Goal: Task Accomplishment & Management: Complete application form

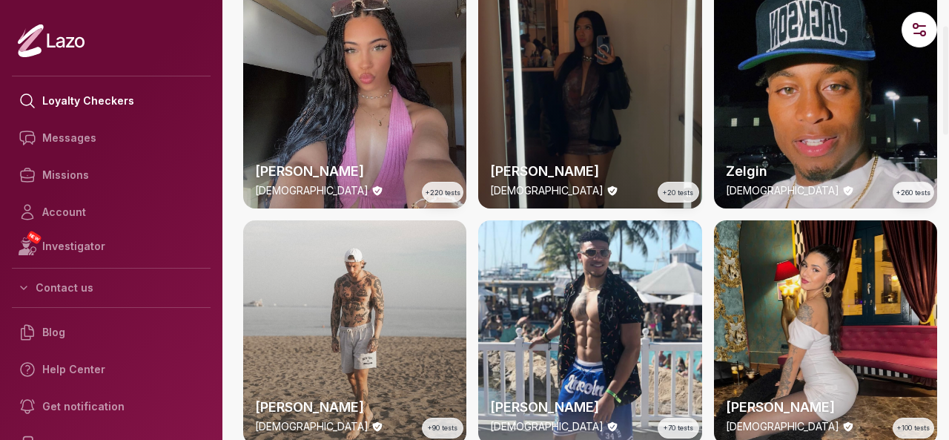
scroll to position [107, 0]
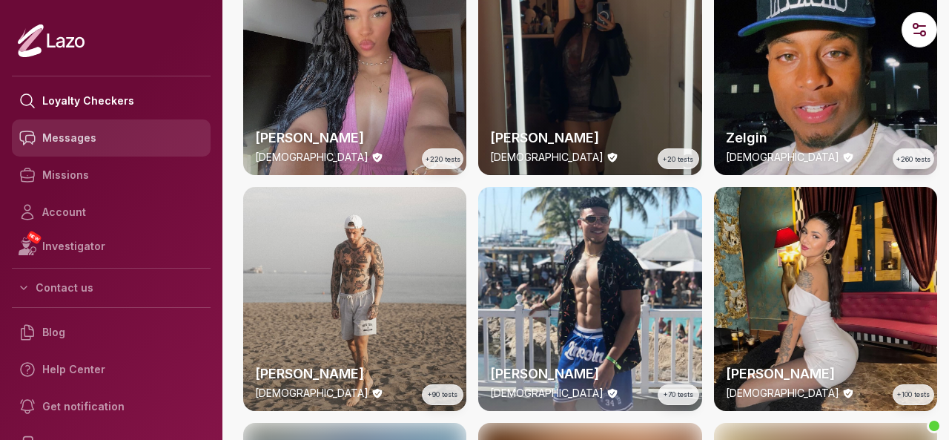
click at [62, 138] on link "Messages" at bounding box center [111, 137] width 199 height 37
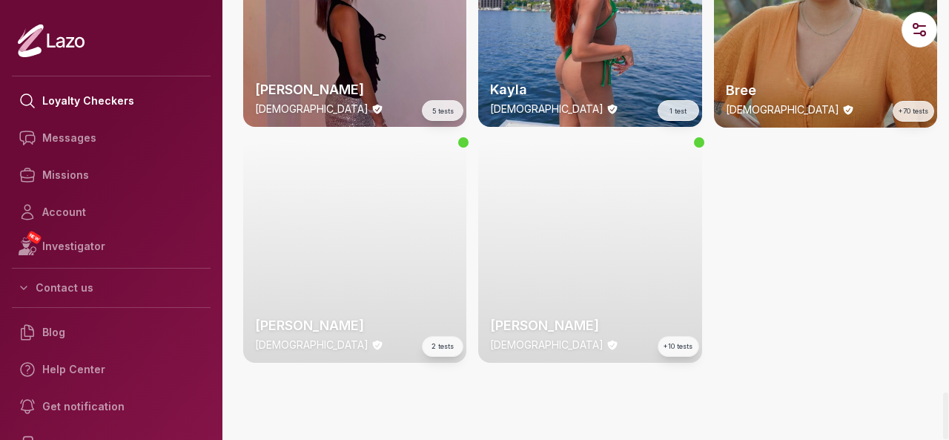
scroll to position [3696, 0]
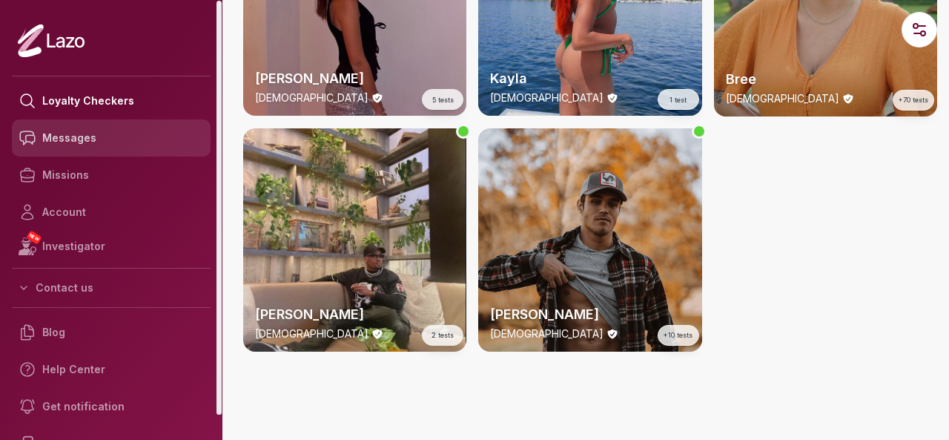
click at [100, 144] on link "Messages" at bounding box center [111, 137] width 199 height 37
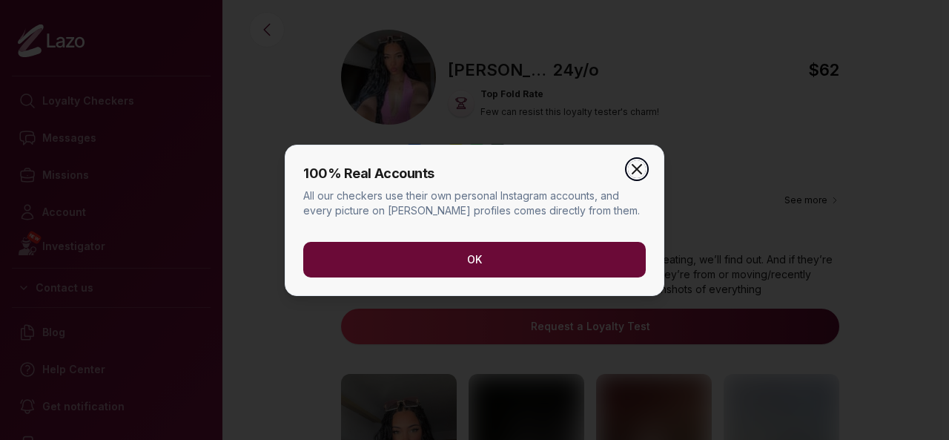
click at [642, 171] on icon "button" at bounding box center [637, 169] width 18 height 18
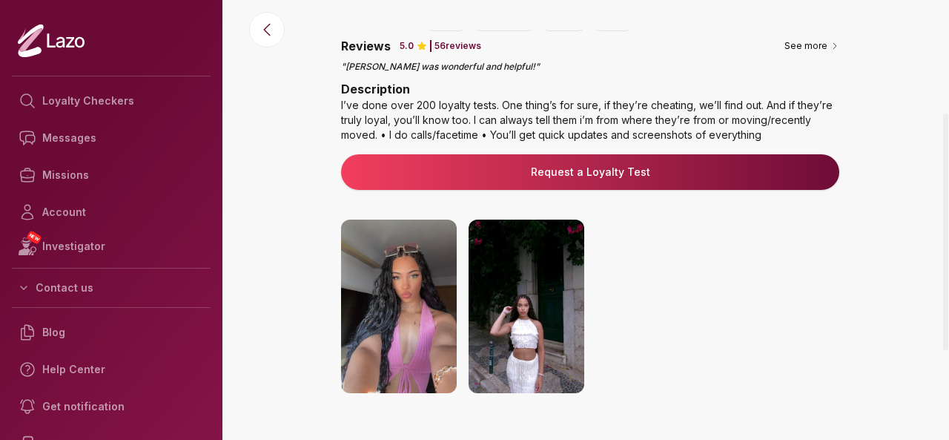
scroll to position [162, 0]
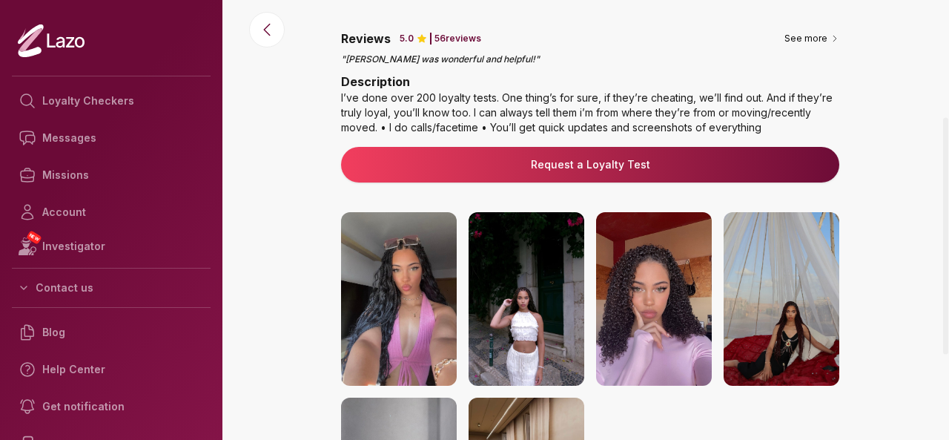
click at [648, 165] on link "Request a Loyalty Test" at bounding box center [590, 164] width 474 height 15
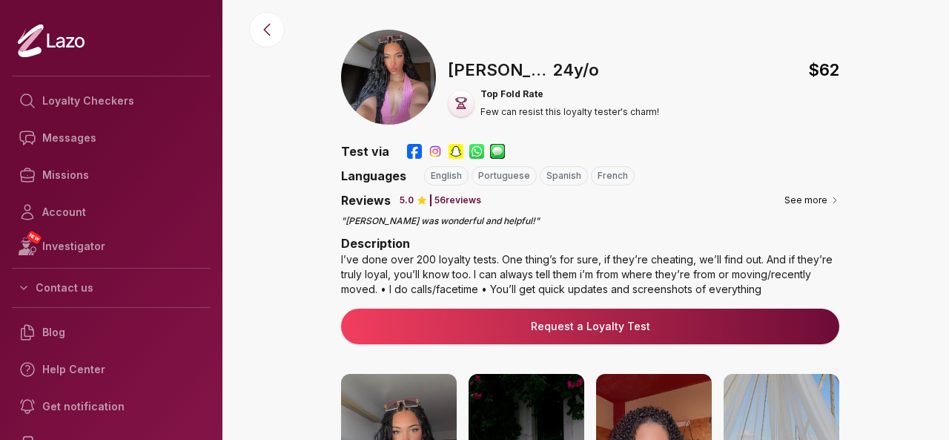
click at [399, 326] on link "Request a Loyalty Test" at bounding box center [590, 326] width 474 height 15
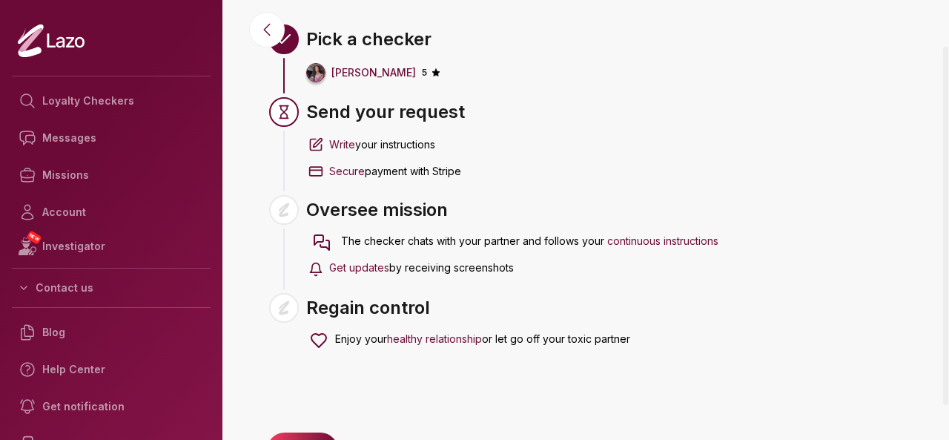
scroll to position [98, 0]
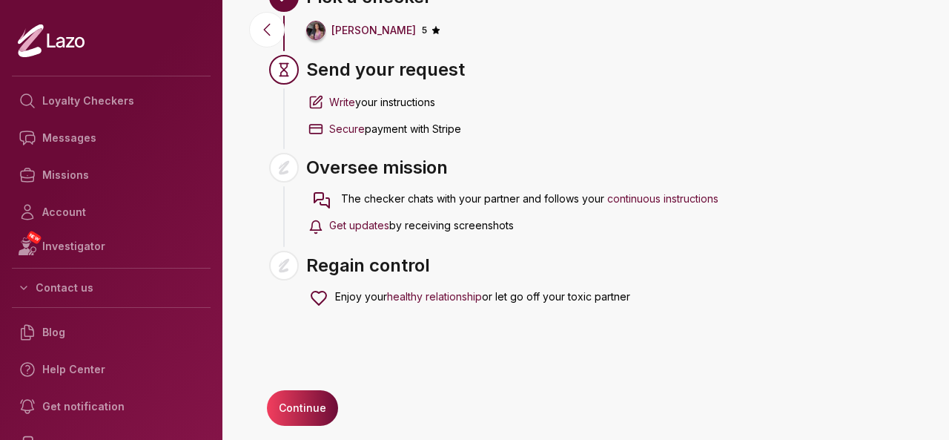
click at [270, 400] on button "Continue" at bounding box center [302, 408] width 71 height 36
click at [298, 394] on button "Continue" at bounding box center [302, 408] width 71 height 36
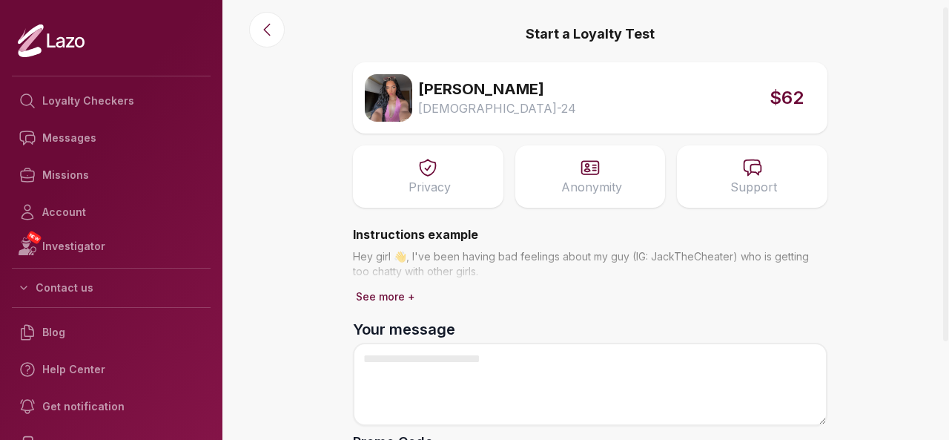
scroll to position [15, 0]
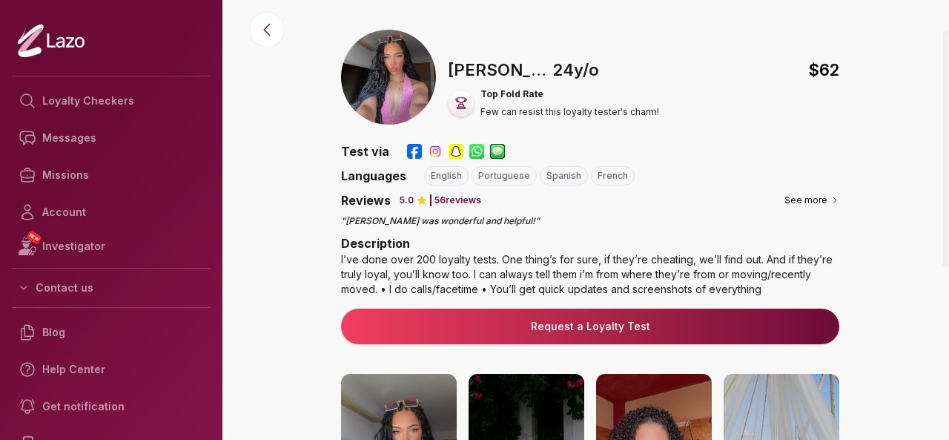
click at [761, 263] on div "I’ve done over 200 loyalty tests. One thing’s for sure, if they’re cheating, we…" at bounding box center [590, 274] width 498 height 44
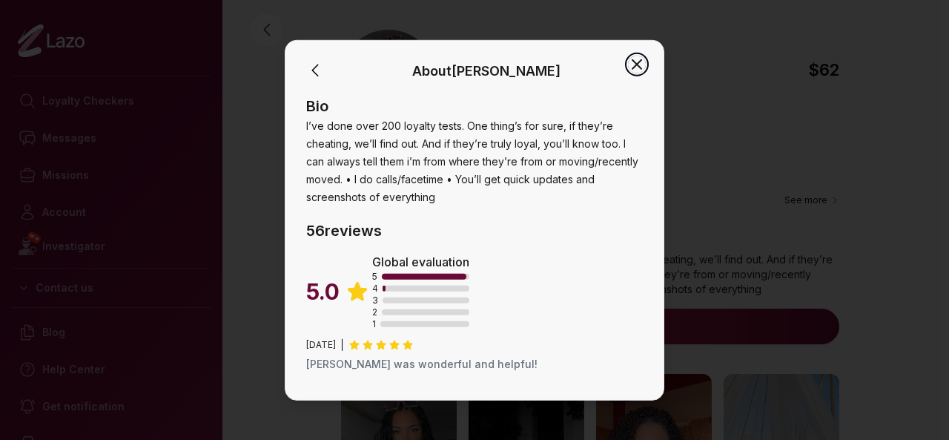
click at [643, 61] on icon "button" at bounding box center [637, 64] width 18 height 18
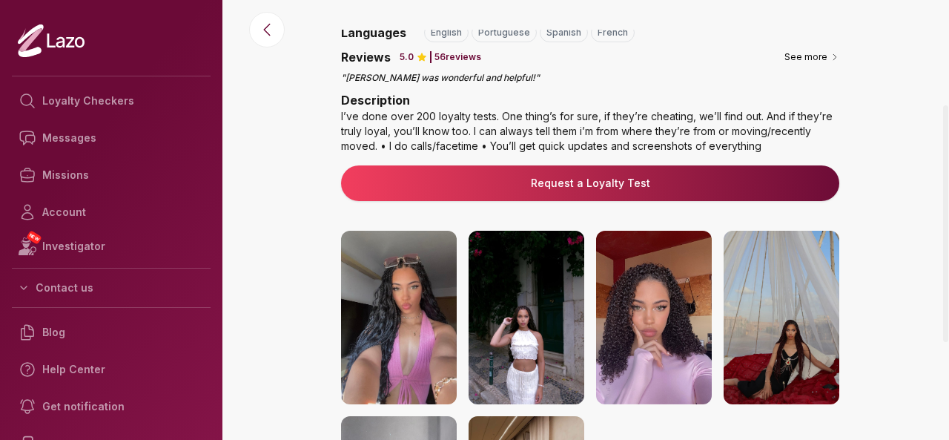
scroll to position [157, 0]
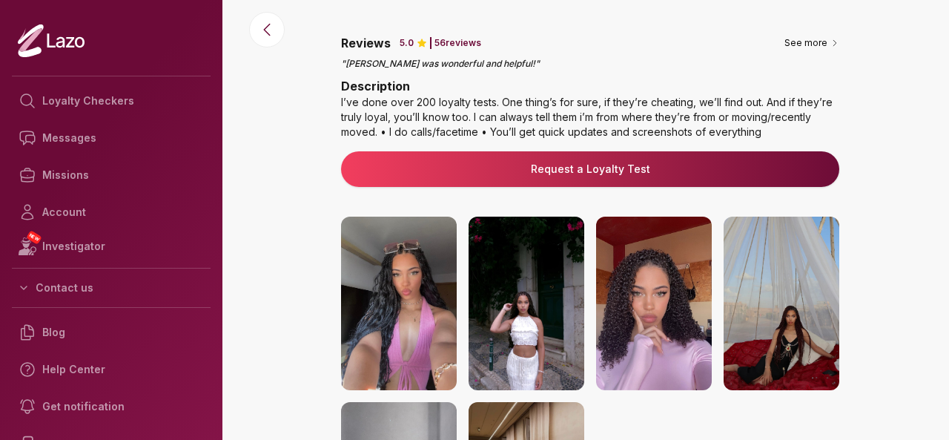
click at [660, 274] on img at bounding box center [654, 302] width 116 height 173
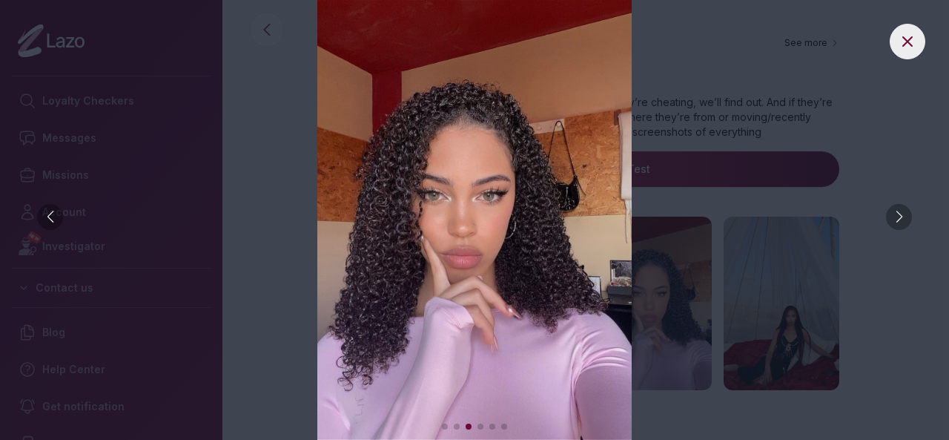
click at [906, 210] on div at bounding box center [899, 217] width 26 height 26
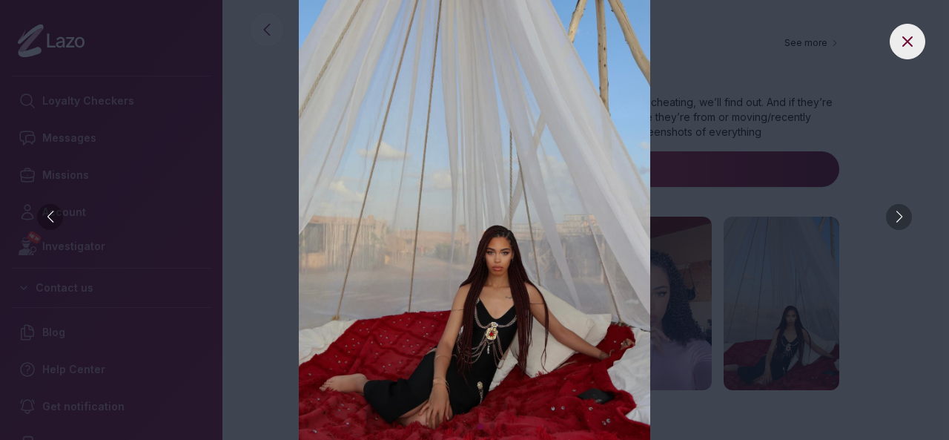
click at [906, 210] on div at bounding box center [899, 217] width 26 height 26
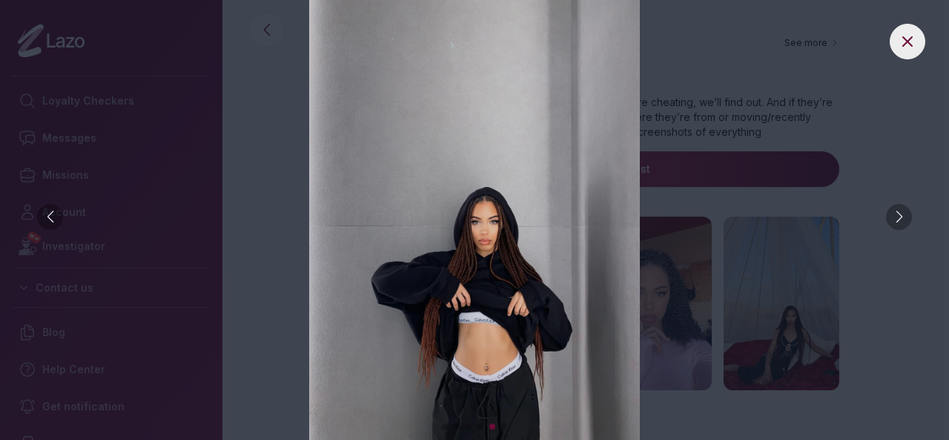
click at [906, 211] on div at bounding box center [899, 217] width 26 height 26
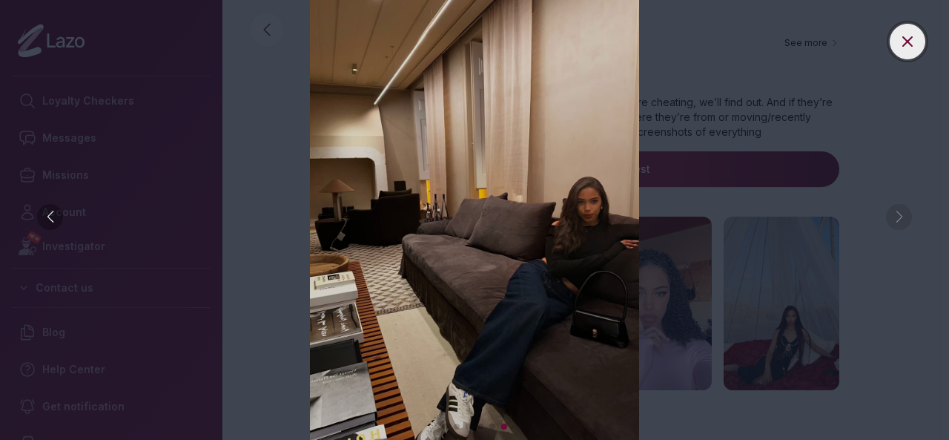
click at [909, 33] on icon at bounding box center [908, 42] width 18 height 18
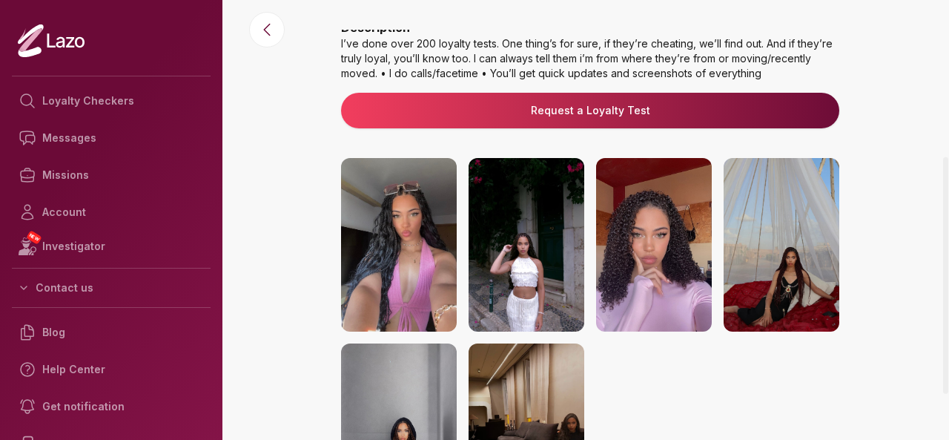
scroll to position [243, 0]
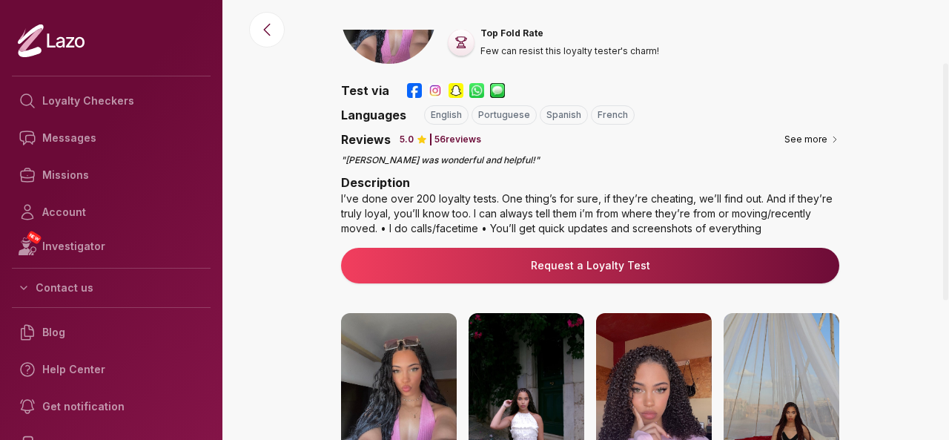
drag, startPoint x: 948, startPoint y: 354, endPoint x: 948, endPoint y: 180, distance: 173.5
click at [948, 180] on div at bounding box center [945, 250] width 7 height 440
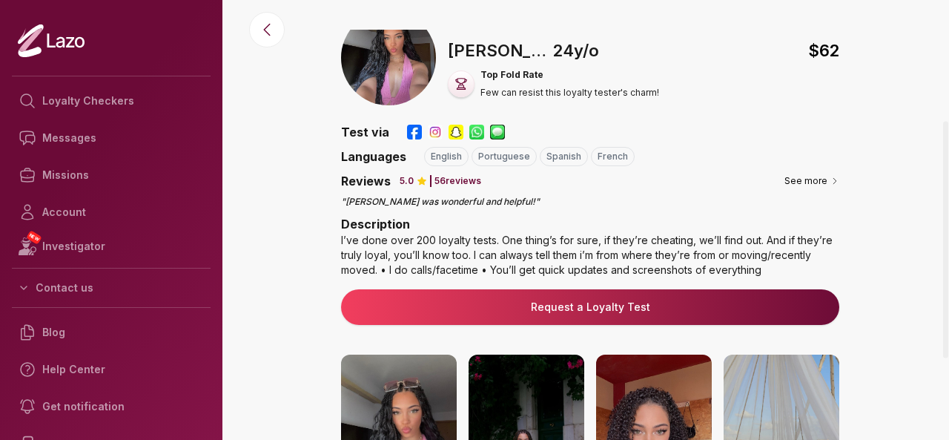
scroll to position [0, 0]
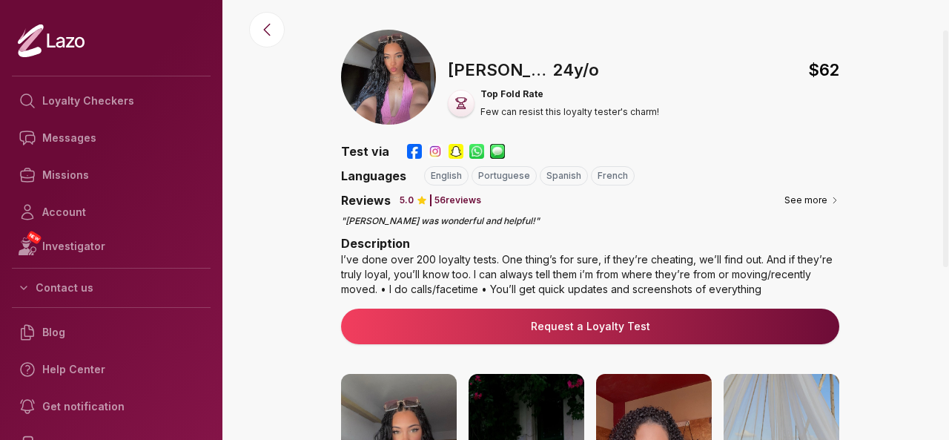
drag, startPoint x: 948, startPoint y: 180, endPoint x: 948, endPoint y: 89, distance: 91.2
click at [948, 89] on div at bounding box center [945, 250] width 7 height 440
click at [406, 72] on img at bounding box center [388, 77] width 95 height 95
click at [597, 297] on div "Description I’ve done over 200 loyalty tests. One thing’s for sure, if they’re …" at bounding box center [590, 268] width 498 height 68
click at [596, 280] on div "I’ve done over 200 loyalty tests. One thing’s for sure, if they’re cheating, we…" at bounding box center [590, 274] width 498 height 44
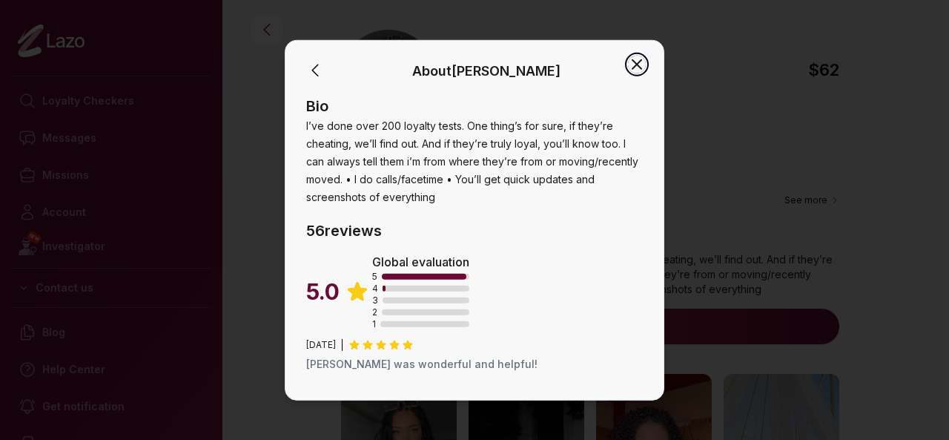
click at [636, 64] on icon "button" at bounding box center [636, 63] width 9 height 9
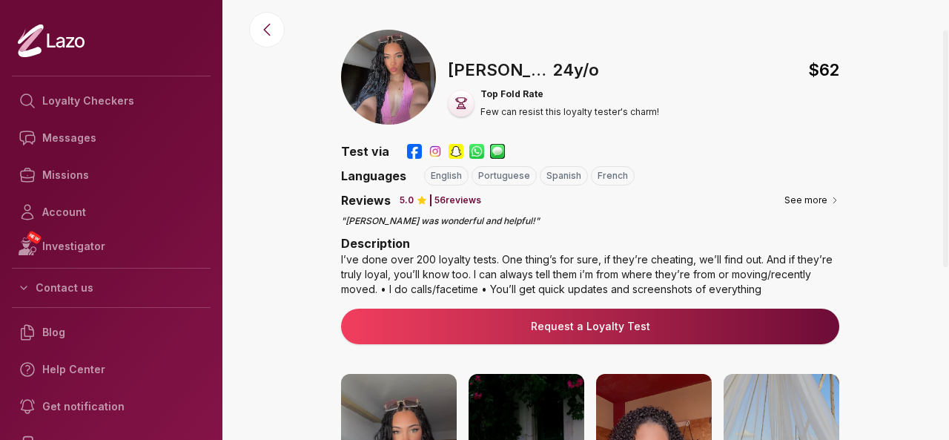
click at [616, 320] on link "Request a Loyalty Test" at bounding box center [590, 326] width 474 height 15
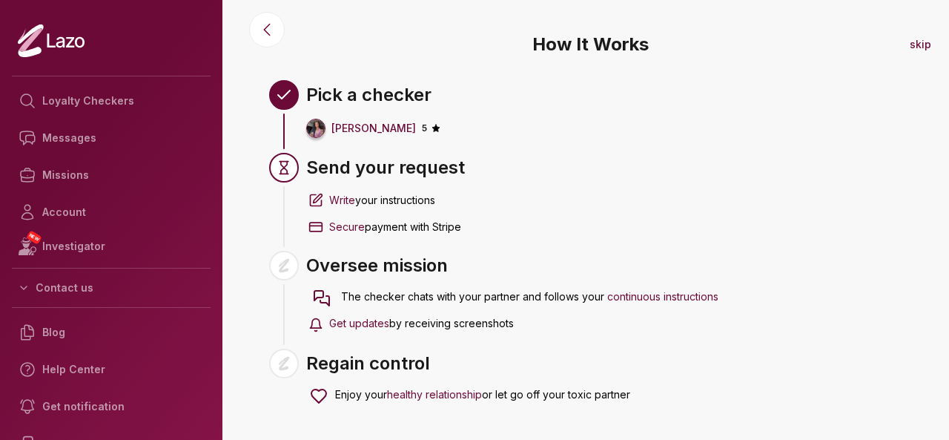
scroll to position [98, 0]
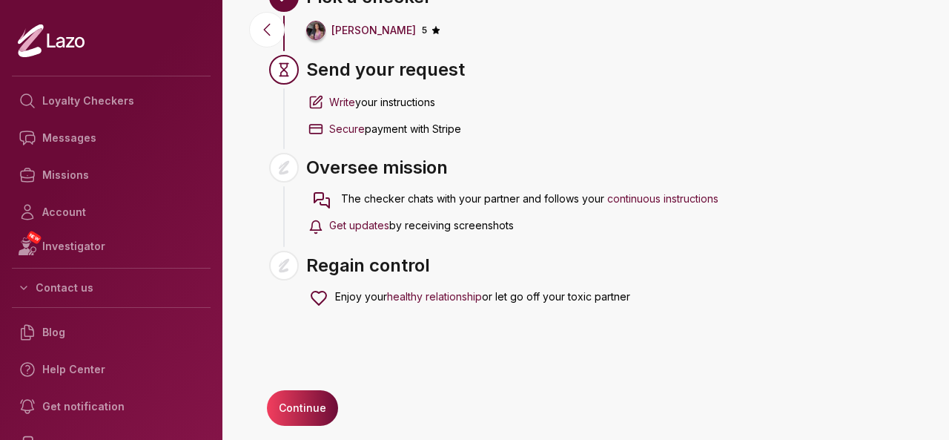
click at [292, 406] on button "Continue" at bounding box center [302, 408] width 71 height 36
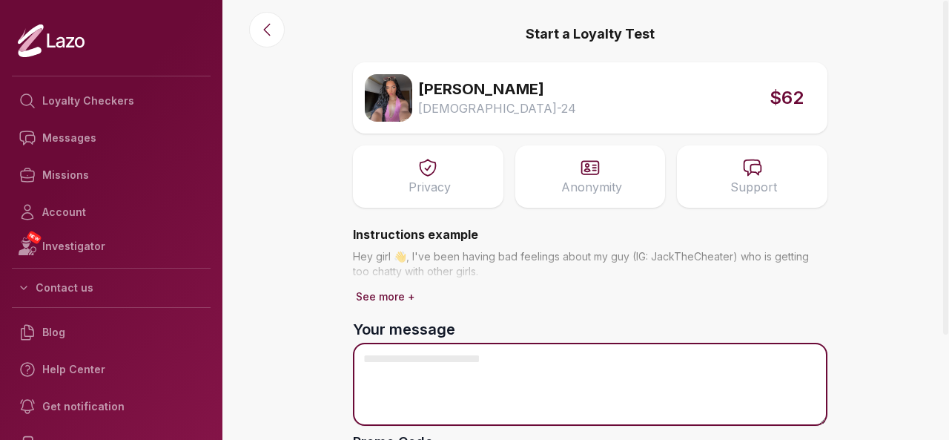
click at [523, 359] on textarea "Your message" at bounding box center [590, 383] width 474 height 83
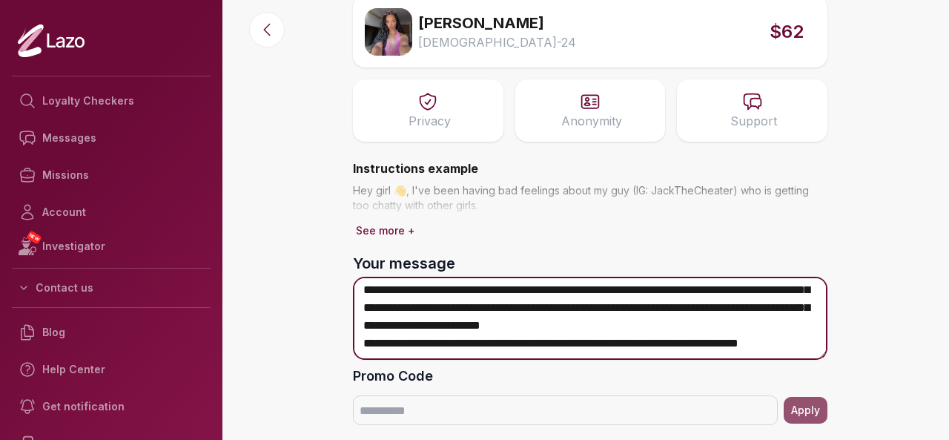
scroll to position [155, 0]
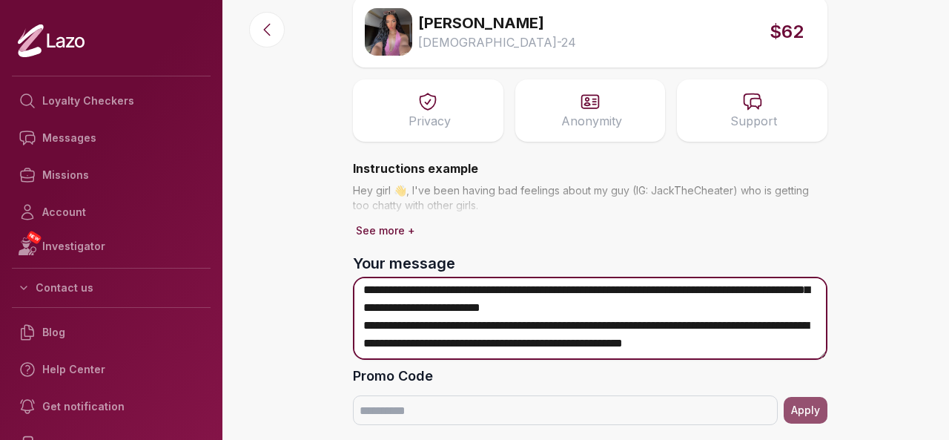
click at [426, 349] on textarea "**********" at bounding box center [590, 318] width 474 height 83
click at [799, 349] on textarea "**********" at bounding box center [590, 318] width 474 height 83
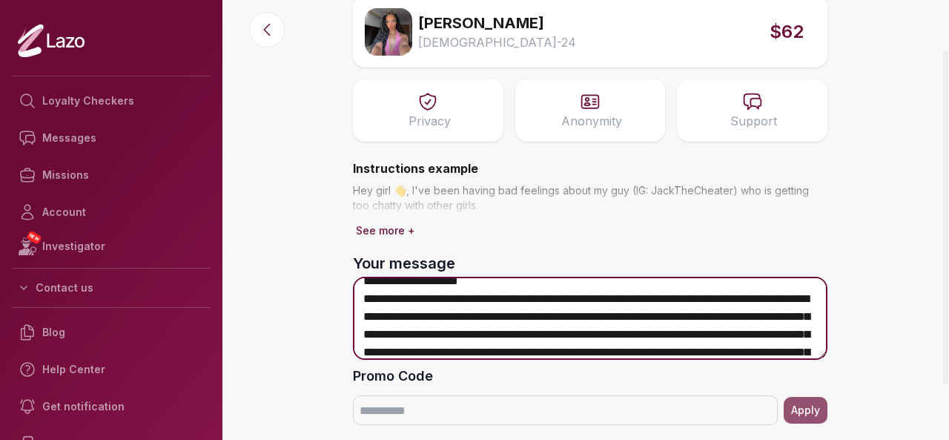
scroll to position [86, 0]
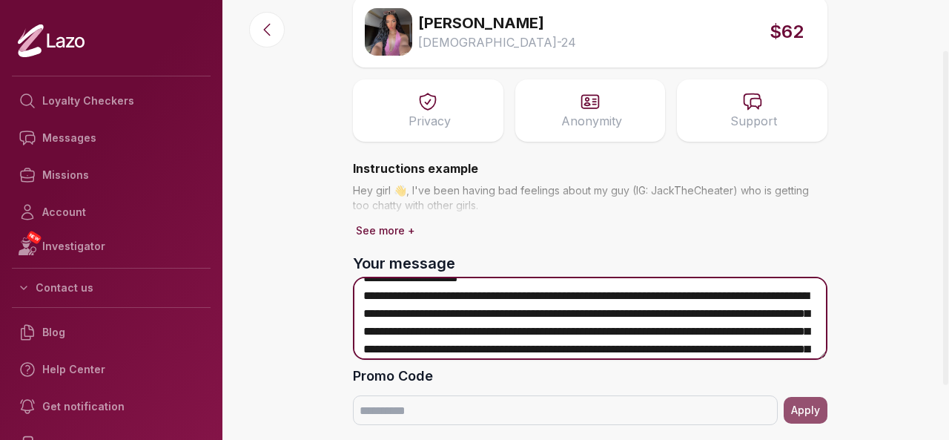
click at [645, 299] on textarea "**********" at bounding box center [590, 318] width 474 height 83
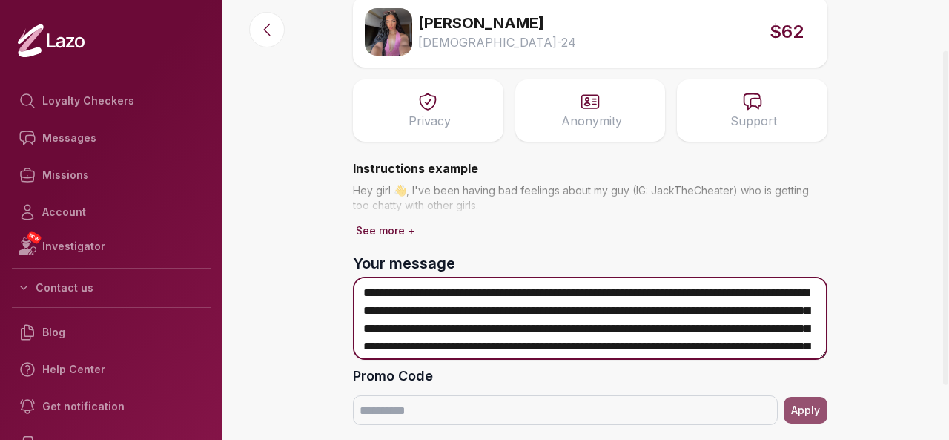
click at [725, 311] on textarea "**********" at bounding box center [590, 318] width 474 height 83
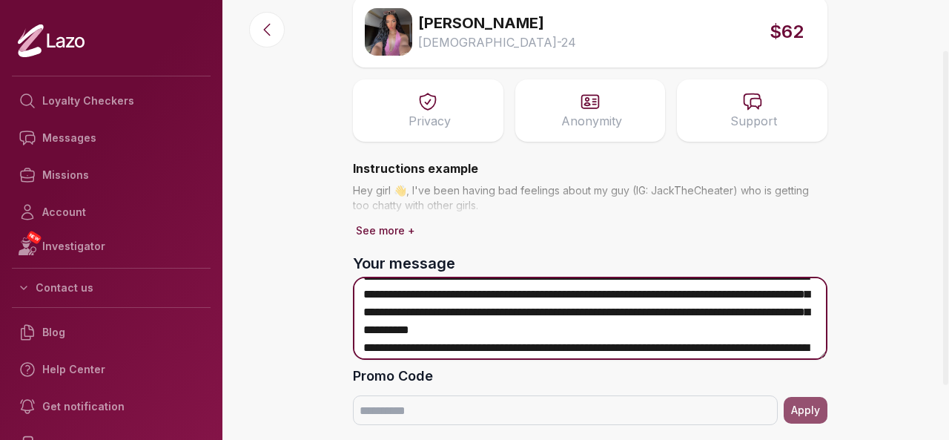
scroll to position [176, 0]
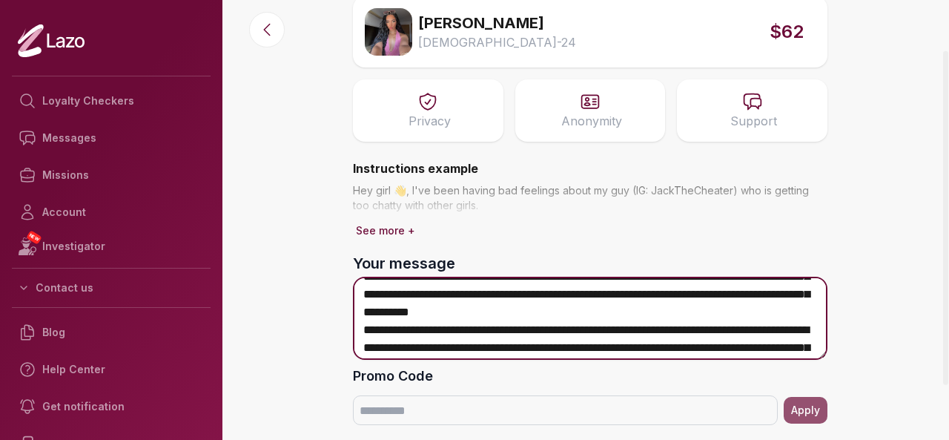
click at [759, 312] on textarea "**********" at bounding box center [590, 318] width 474 height 83
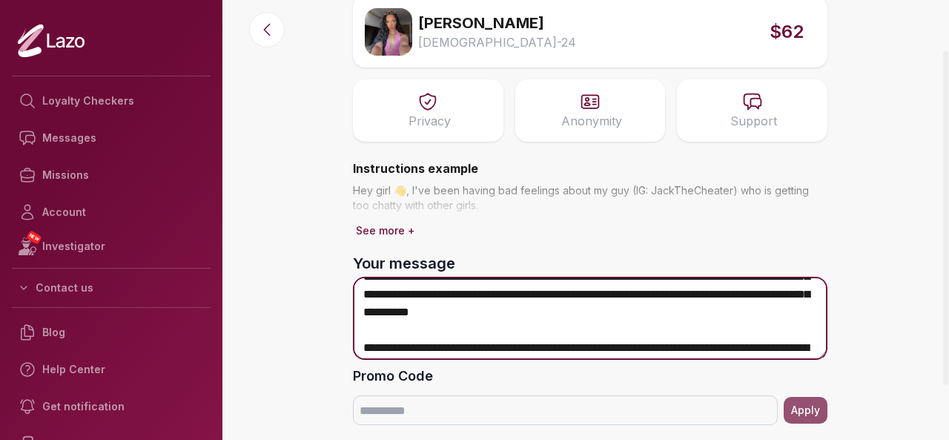
scroll to position [194, 0]
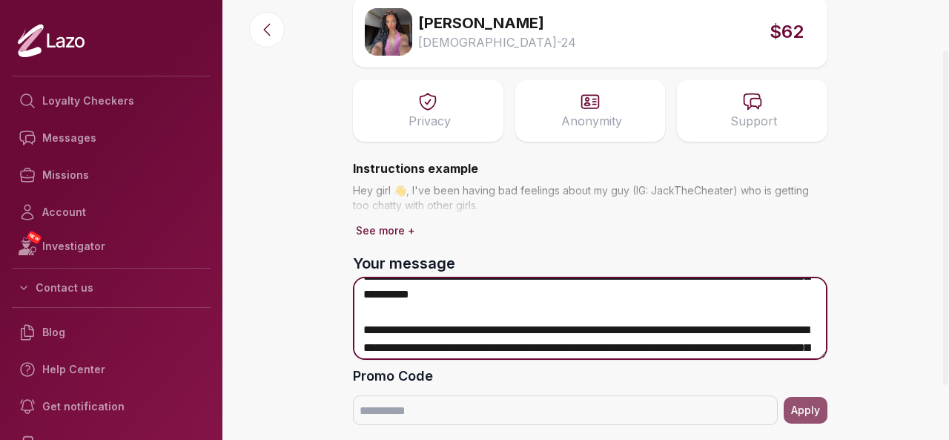
click at [367, 326] on textarea "**********" at bounding box center [590, 318] width 474 height 83
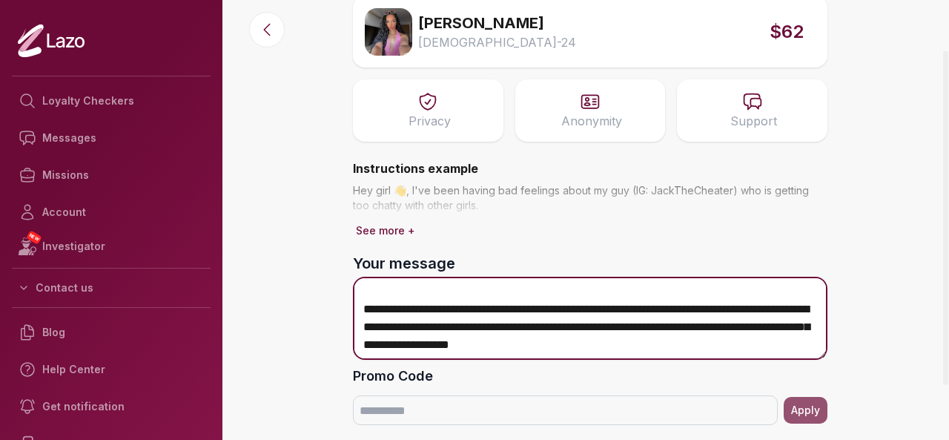
scroll to position [234, 0]
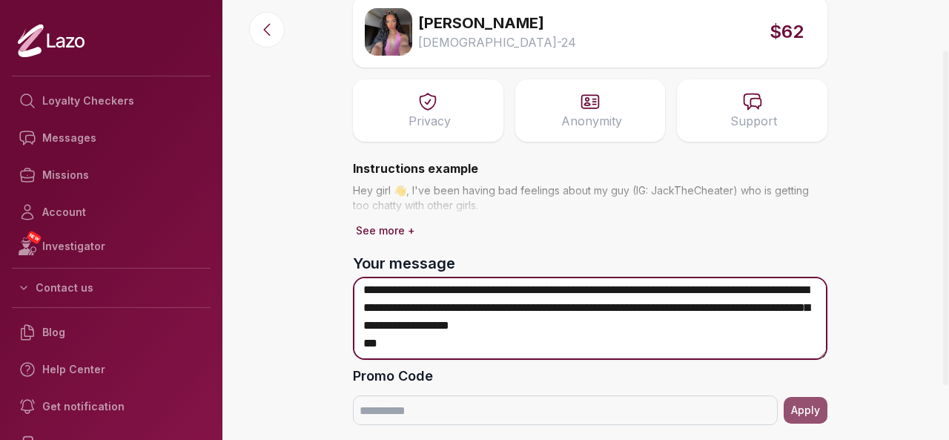
click at [368, 343] on textarea "**********" at bounding box center [590, 318] width 474 height 83
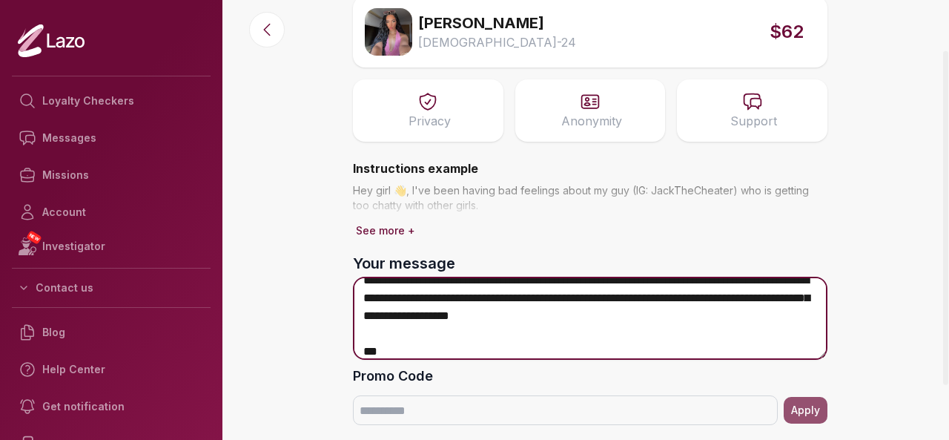
click at [512, 346] on textarea "**********" at bounding box center [590, 318] width 474 height 83
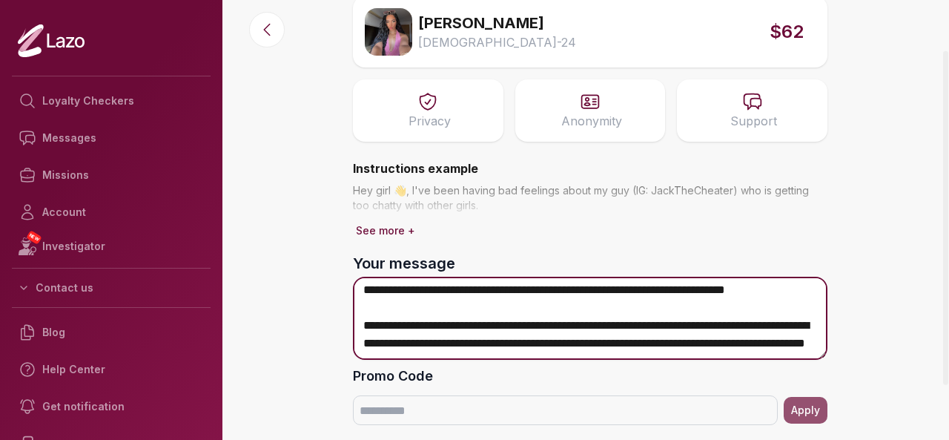
scroll to position [136, 0]
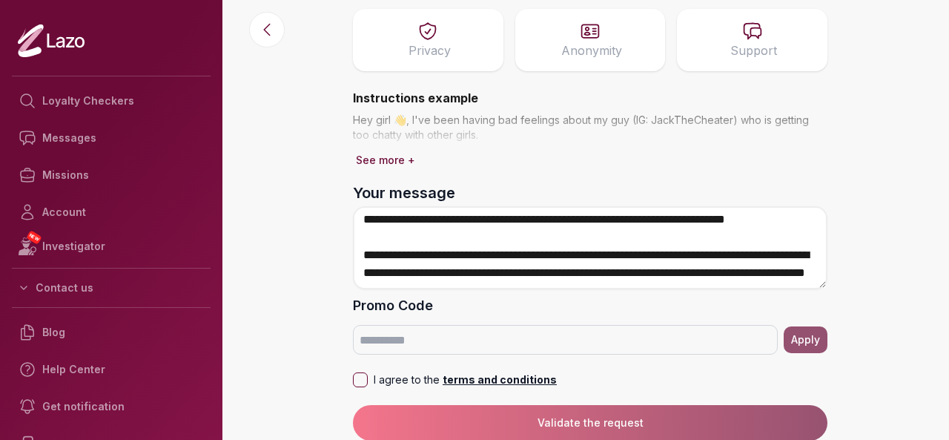
click at [366, 375] on button "I agree to the terms and conditions" at bounding box center [360, 379] width 15 height 15
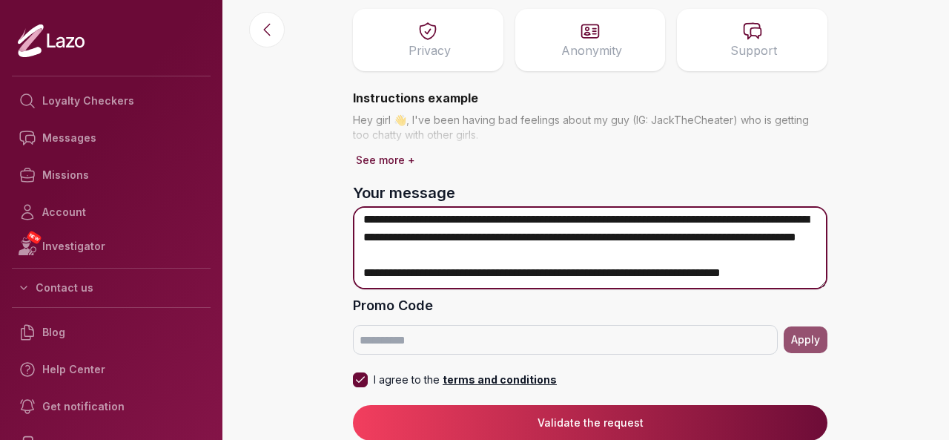
scroll to position [457, 0]
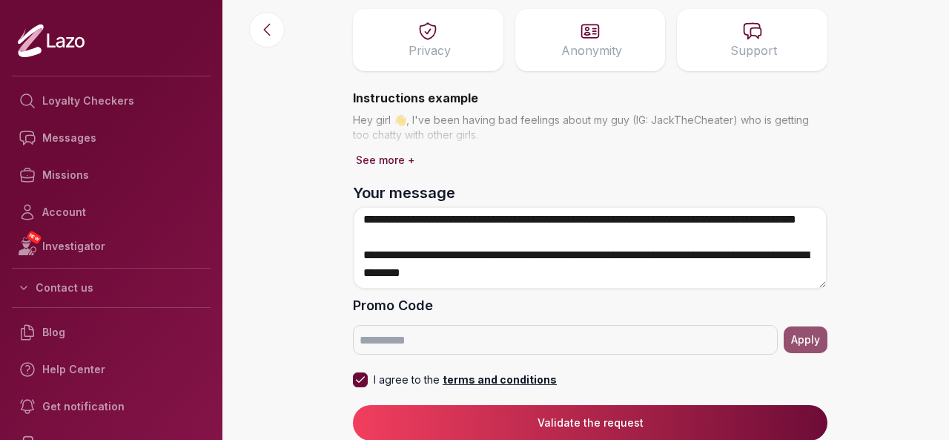
click at [460, 424] on button "Validate the request" at bounding box center [590, 423] width 474 height 36
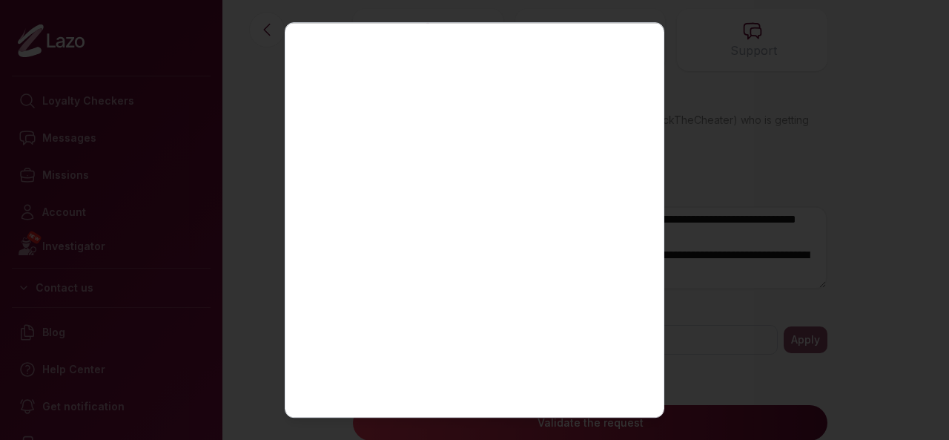
scroll to position [359, 0]
click at [695, 201] on div at bounding box center [474, 220] width 949 height 440
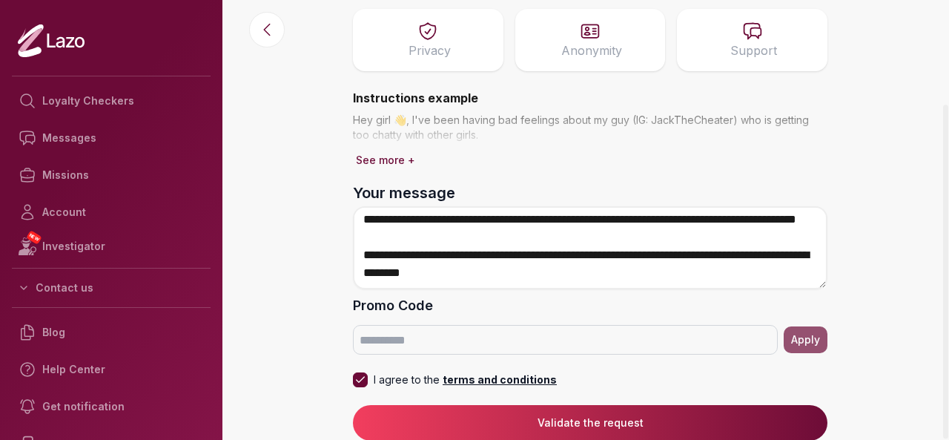
click at [861, 127] on main "Start a Loyalty Test Lara Female - 24 $62 Privacy Anonymity Support Instruction…" at bounding box center [590, 84] width 718 height 440
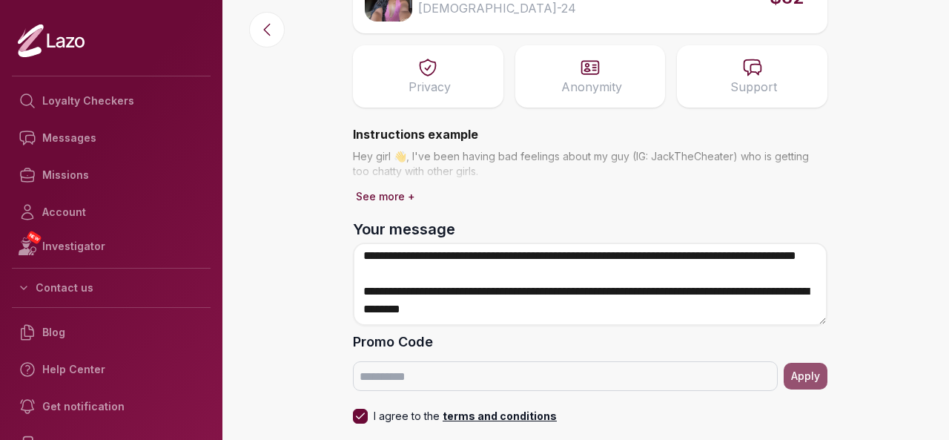
scroll to position [136, 0]
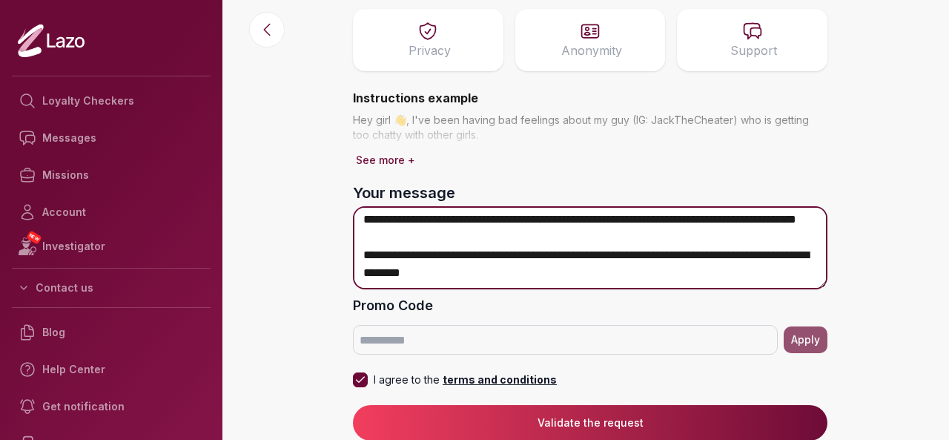
drag, startPoint x: 620, startPoint y: 271, endPoint x: 592, endPoint y: 268, distance: 27.6
click at [592, 268] on textarea "Your message" at bounding box center [590, 247] width 474 height 83
click at [569, 279] on textarea "Your message" at bounding box center [590, 247] width 474 height 83
type textarea "**********"
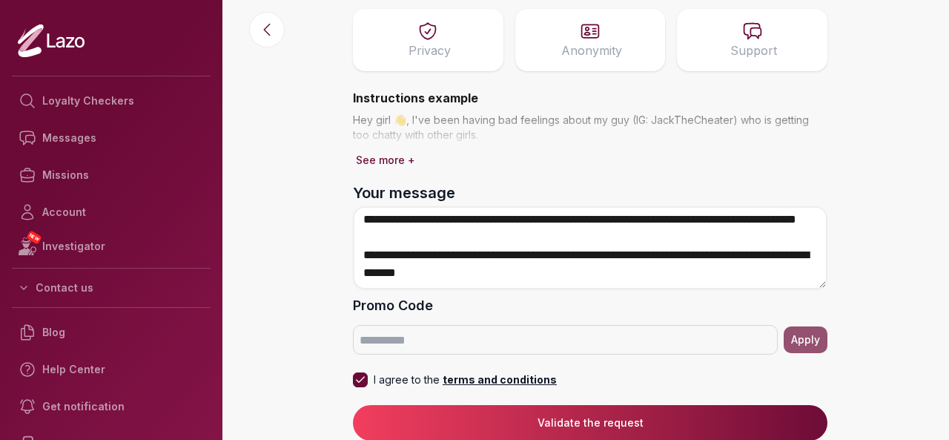
click at [661, 158] on div "Hey girl 👋, I've been having bad feelings about my guy (IG: JackTheCheater) who…" at bounding box center [590, 142] width 474 height 58
click at [632, 136] on span at bounding box center [590, 119] width 474 height 59
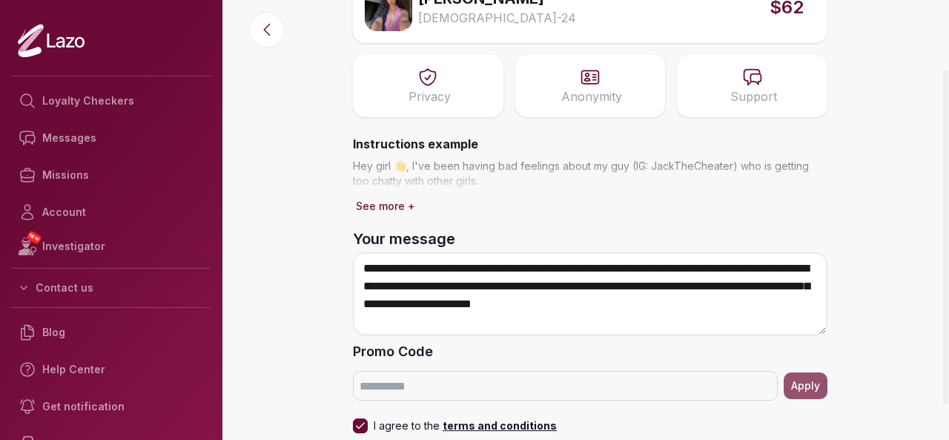
scroll to position [91, 0]
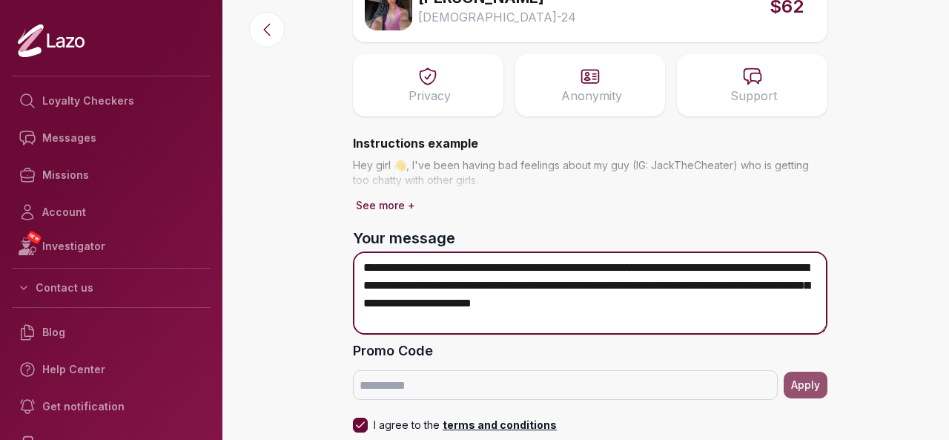
drag, startPoint x: 609, startPoint y: 285, endPoint x: 603, endPoint y: 278, distance: 10.0
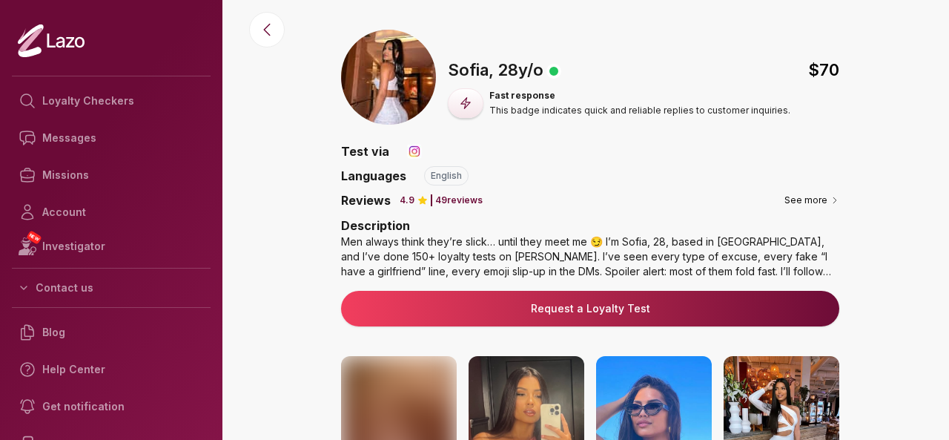
click at [462, 103] on icon at bounding box center [465, 102] width 9 height 11
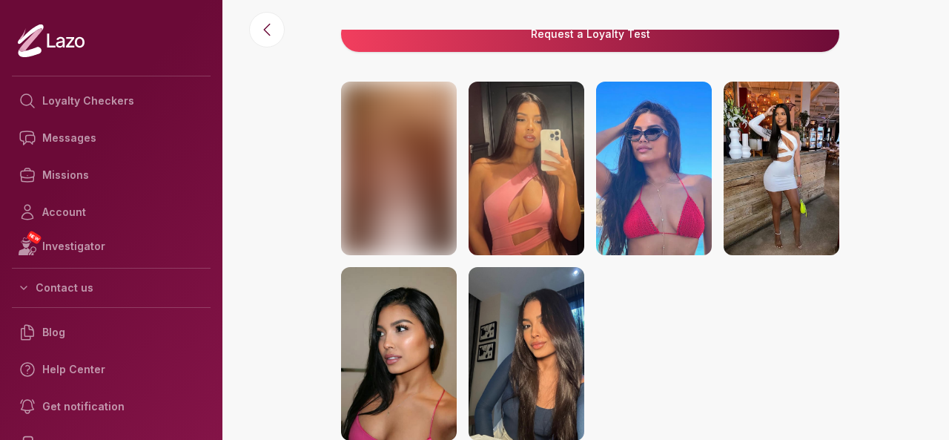
scroll to position [274, 0]
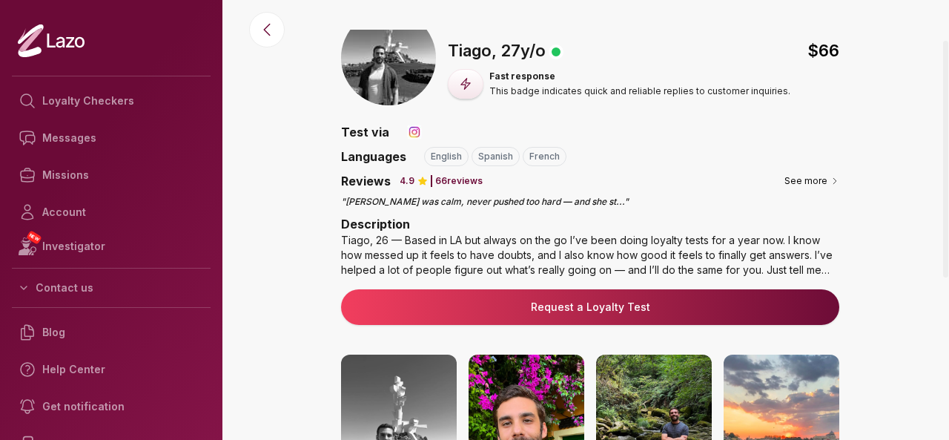
scroll to position [19, 0]
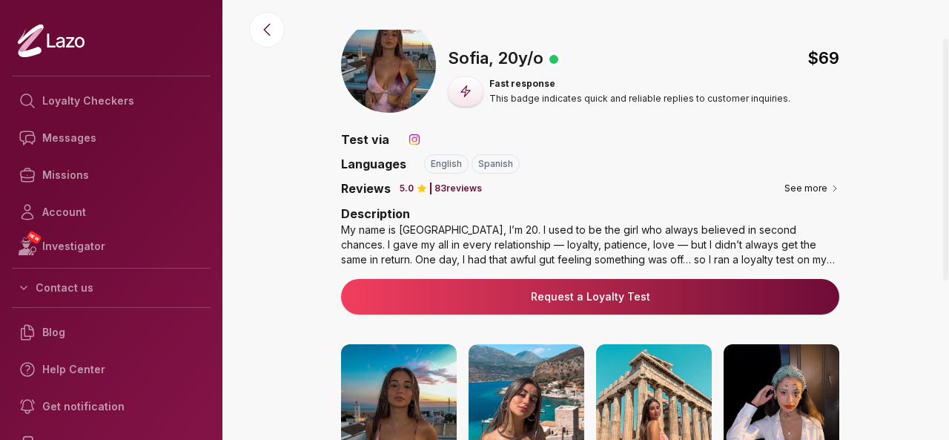
scroll to position [16, 0]
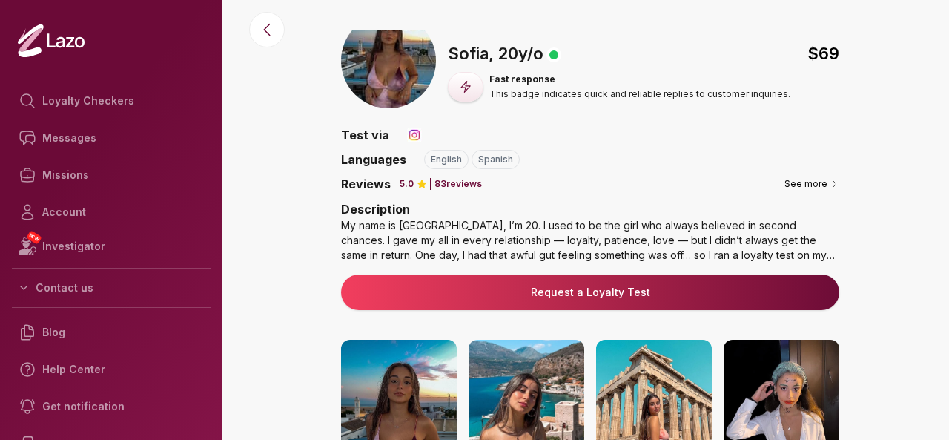
click at [821, 244] on div "My name is Sofia, I’m 20. I used to be the girl who always believed in second c…" at bounding box center [590, 240] width 498 height 44
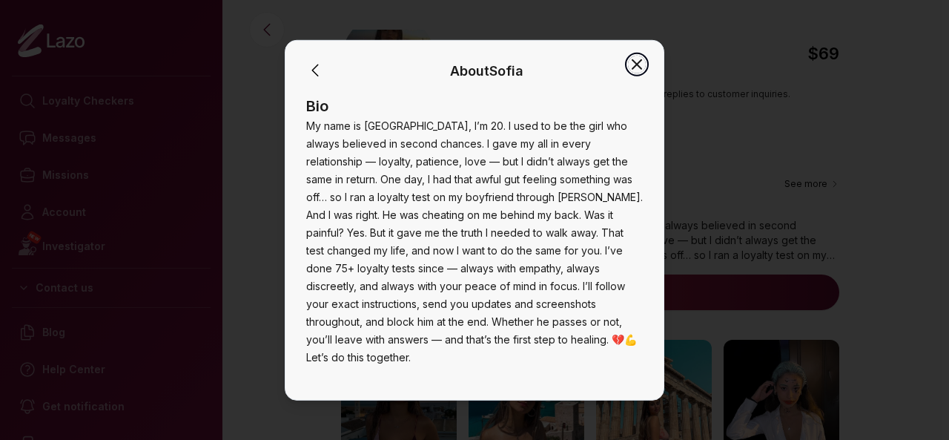
click at [644, 66] on icon "button" at bounding box center [637, 64] width 18 height 18
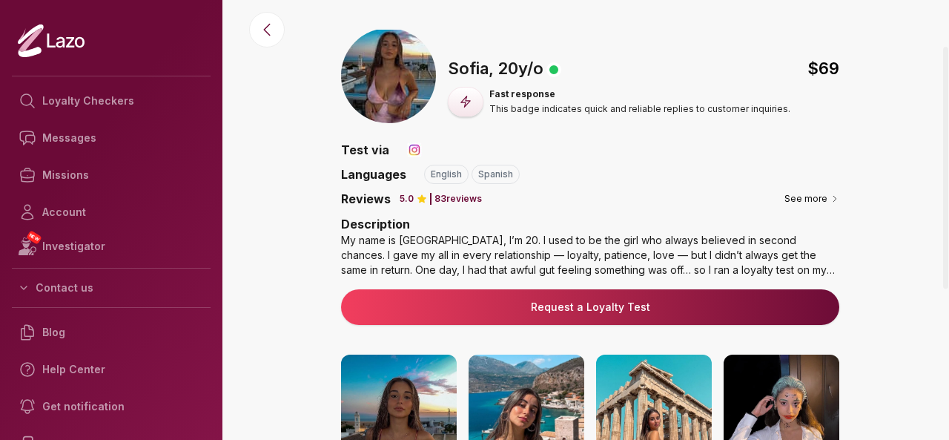
scroll to position [0, 0]
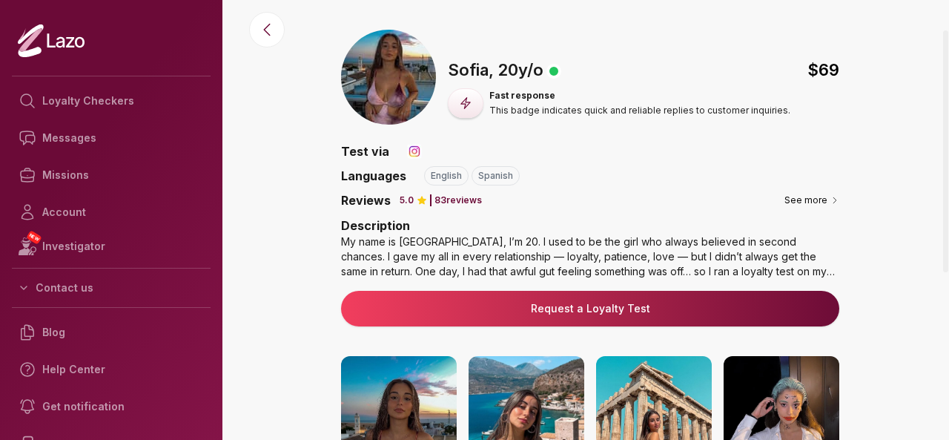
click at [750, 271] on div "My name is Sofia, I’m 20. I used to be the girl who always believed in second c…" at bounding box center [590, 256] width 498 height 44
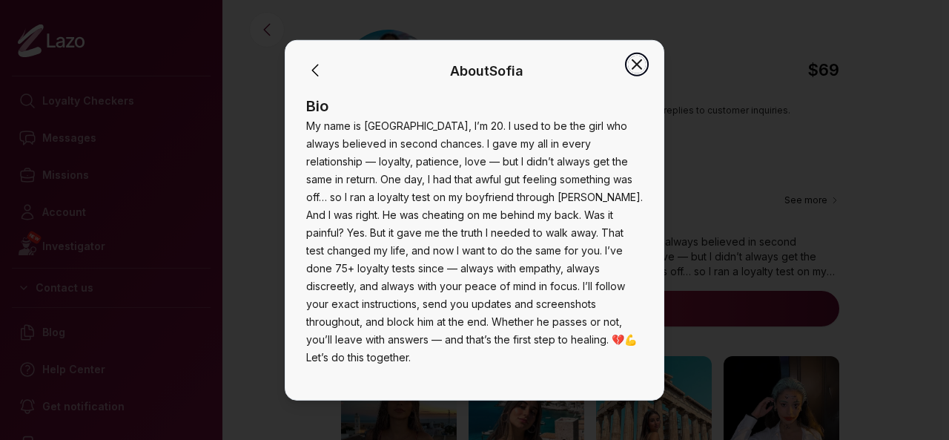
click at [639, 59] on icon "button" at bounding box center [637, 64] width 18 height 18
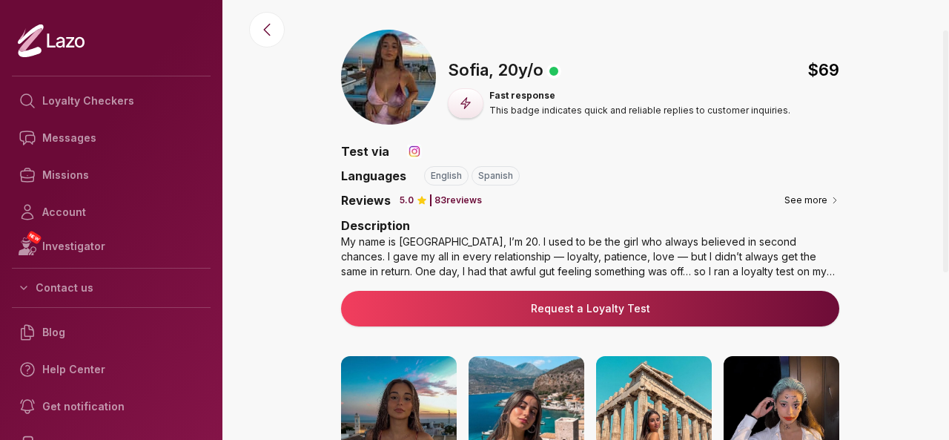
click at [775, 242] on div "My name is Sofia, I’m 20. I used to be the girl who always believed in second c…" at bounding box center [590, 256] width 498 height 44
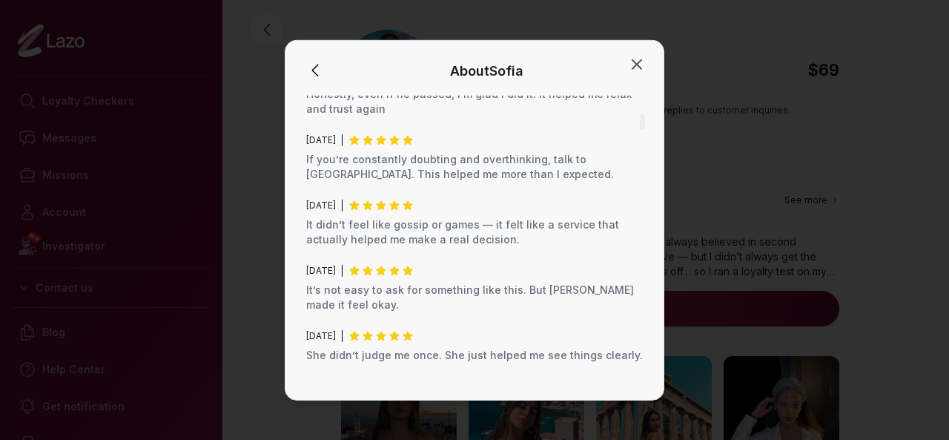
scroll to position [432, 0]
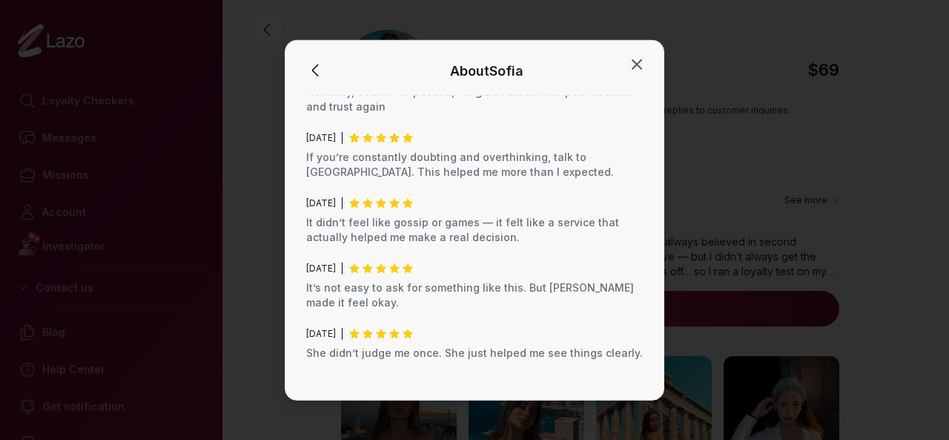
click at [244, 318] on div at bounding box center [474, 220] width 949 height 440
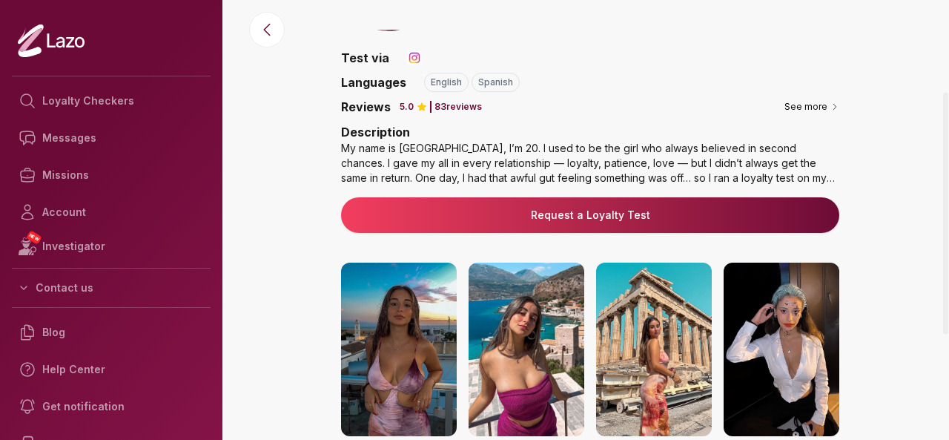
scroll to position [117, 0]
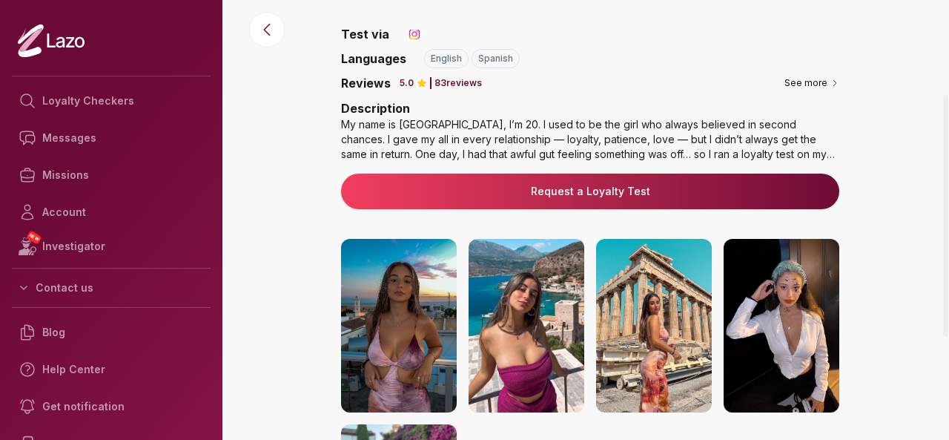
click at [701, 147] on div "My name is [GEOGRAPHIC_DATA], I’m 20. I used to be the girl who always believed…" at bounding box center [590, 139] width 498 height 44
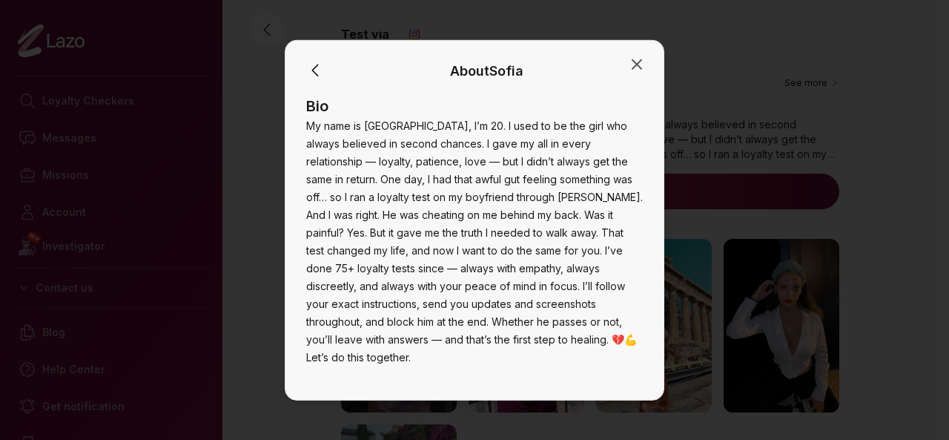
click at [844, 202] on div at bounding box center [474, 220] width 949 height 440
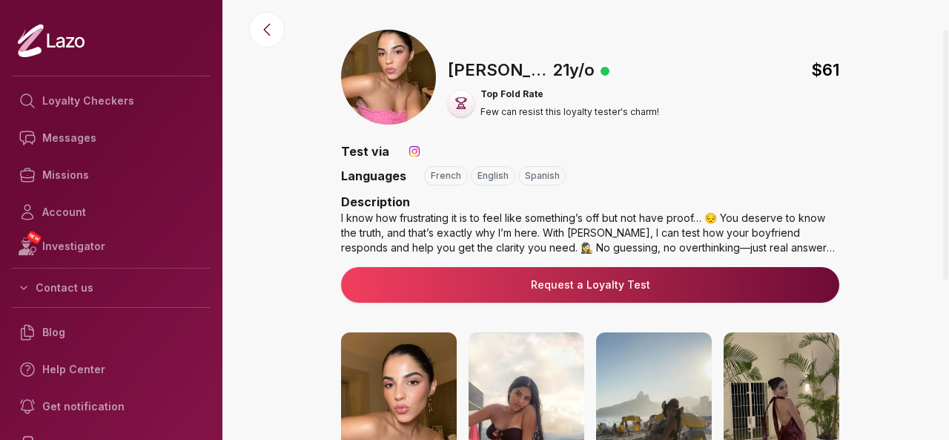
click at [894, 309] on div "🇫🇷 [PERSON_NAME] , [DEMOGRAPHIC_DATA] $ 61 Top Fold Rate Few can resist this lo…" at bounding box center [590, 417] width 718 height 774
click at [415, 367] on img at bounding box center [399, 418] width 116 height 173
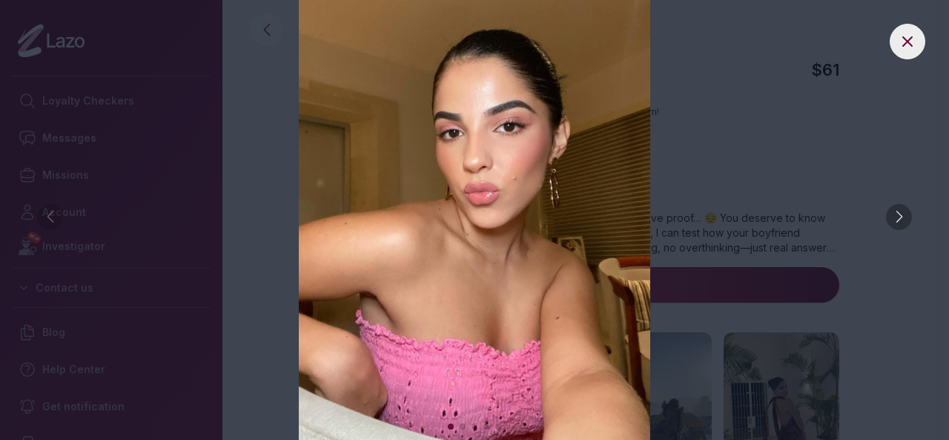
click at [903, 222] on div at bounding box center [899, 217] width 26 height 26
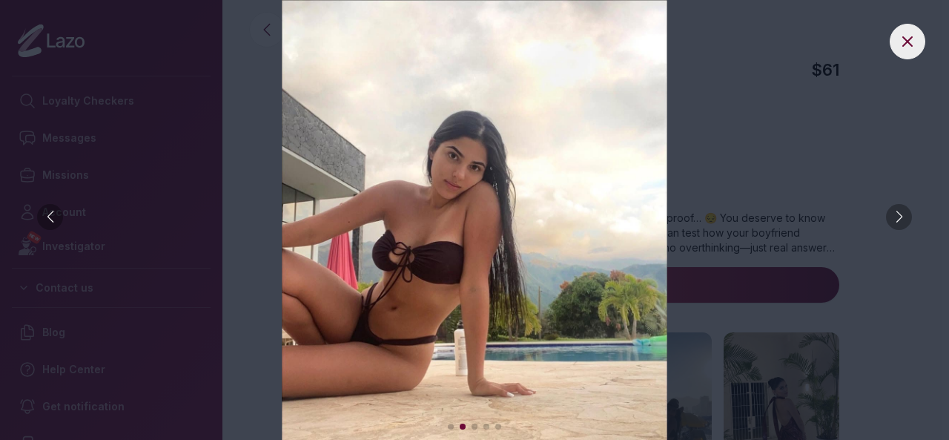
click at [903, 222] on div at bounding box center [899, 217] width 26 height 26
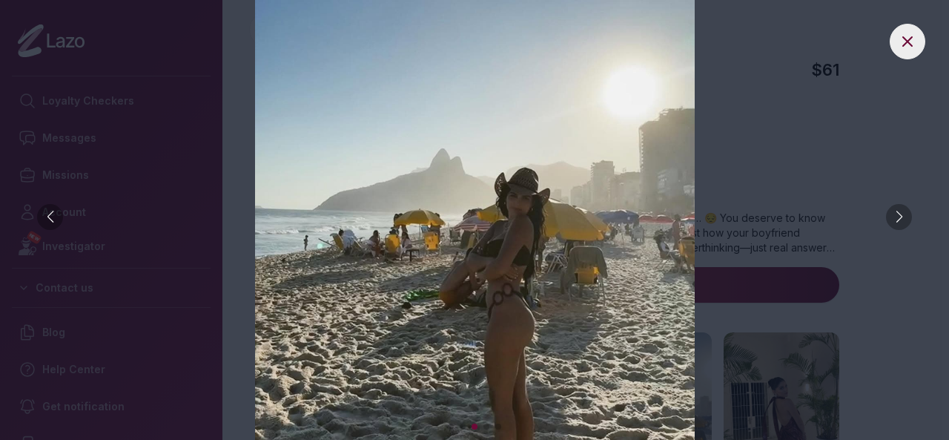
click at [904, 222] on div at bounding box center [899, 217] width 26 height 26
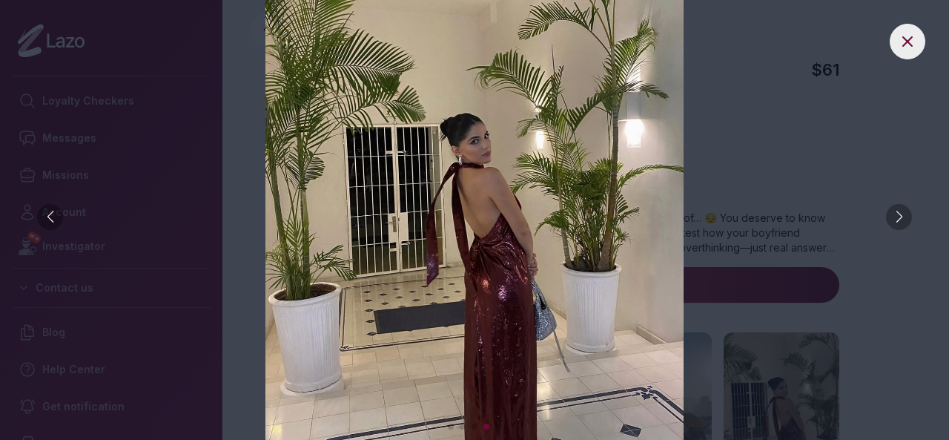
click at [904, 222] on div at bounding box center [899, 217] width 26 height 26
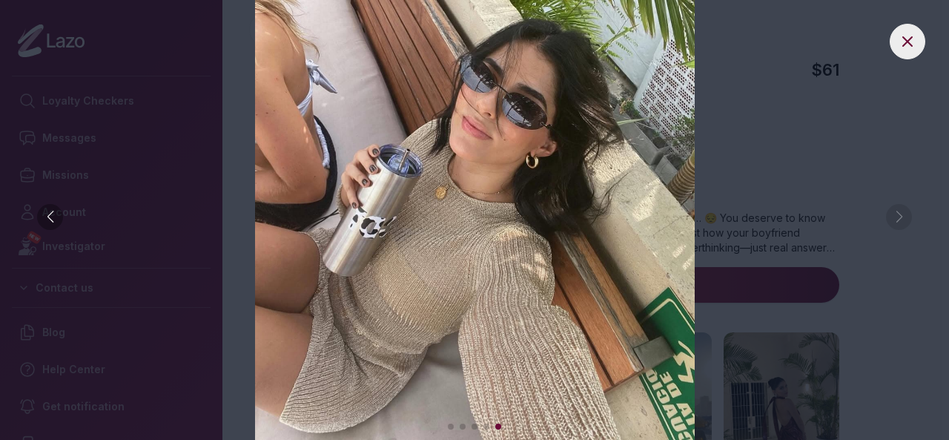
click at [904, 223] on img at bounding box center [475, 220] width 890 height 440
click at [894, 47] on button at bounding box center [908, 42] width 36 height 36
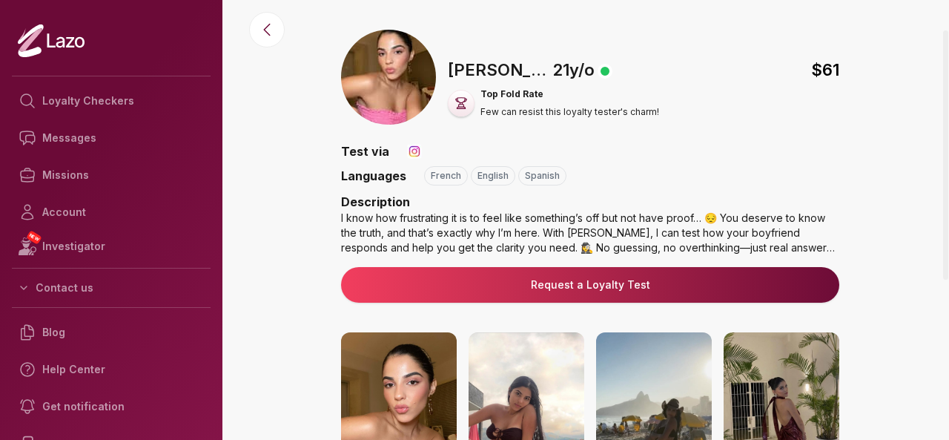
click at [595, 211] on div "I know how frustrating it is to feel like something’s off but not have proof… 😔…" at bounding box center [590, 233] width 498 height 44
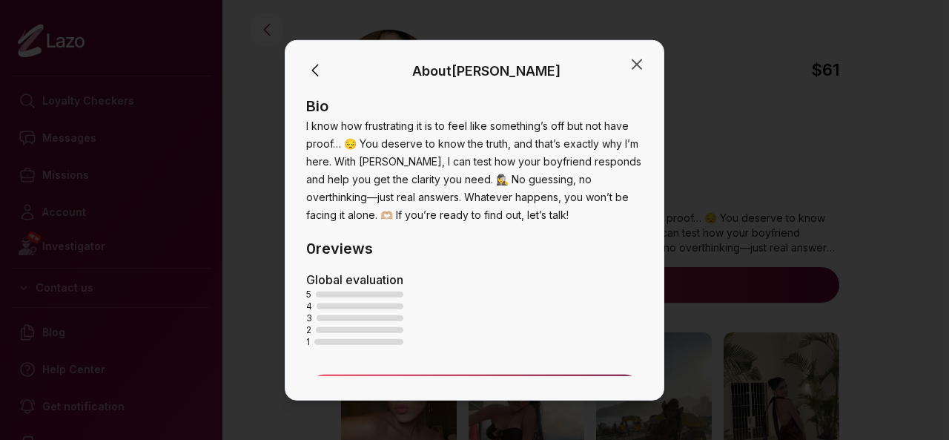
click at [723, 165] on div at bounding box center [474, 220] width 949 height 440
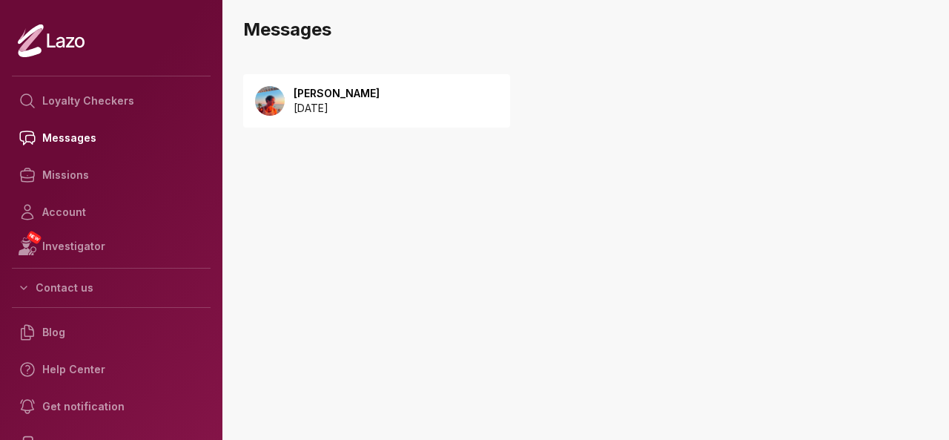
click at [342, 80] on div "[PERSON_NAME] [DATE]" at bounding box center [376, 100] width 267 height 53
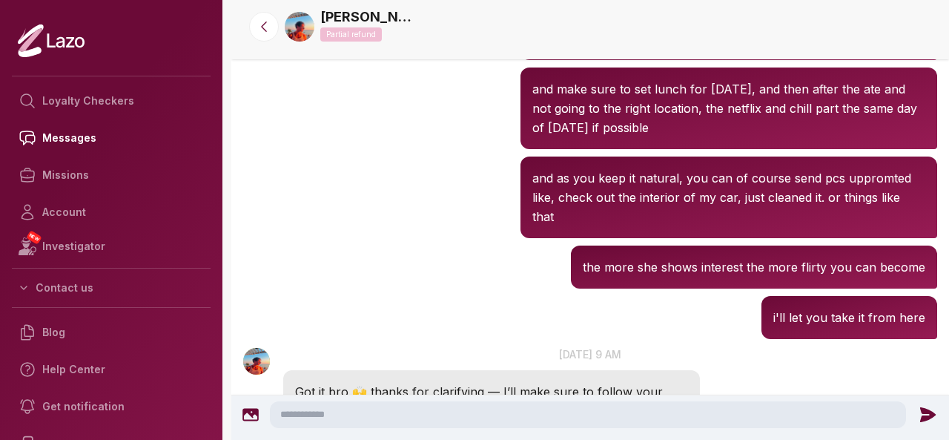
click at [403, 420] on textarea at bounding box center [588, 414] width 636 height 27
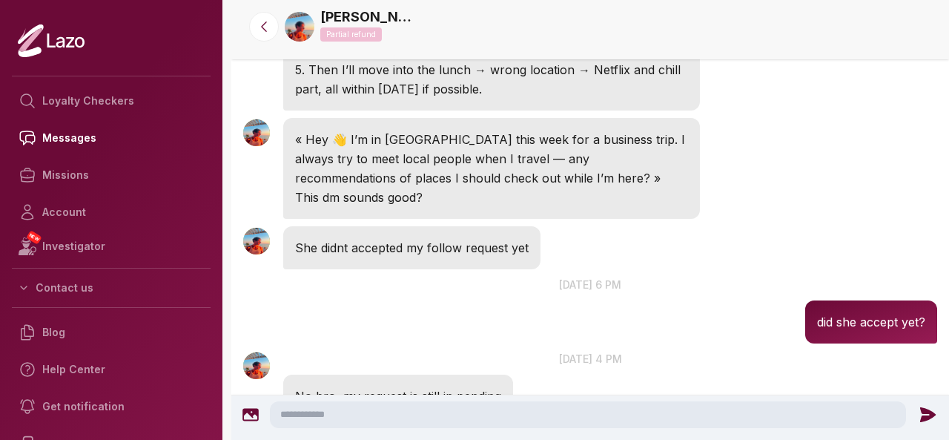
scroll to position [2829, 0]
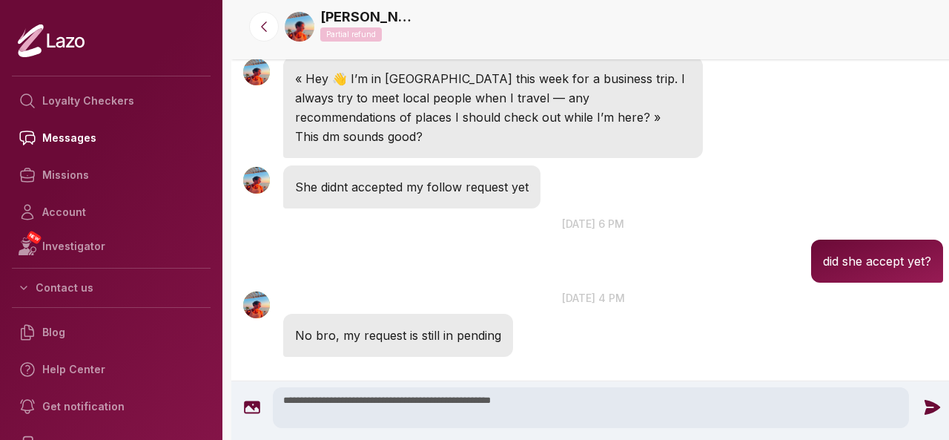
type textarea "**********"
click at [922, 417] on icon at bounding box center [931, 407] width 19 height 19
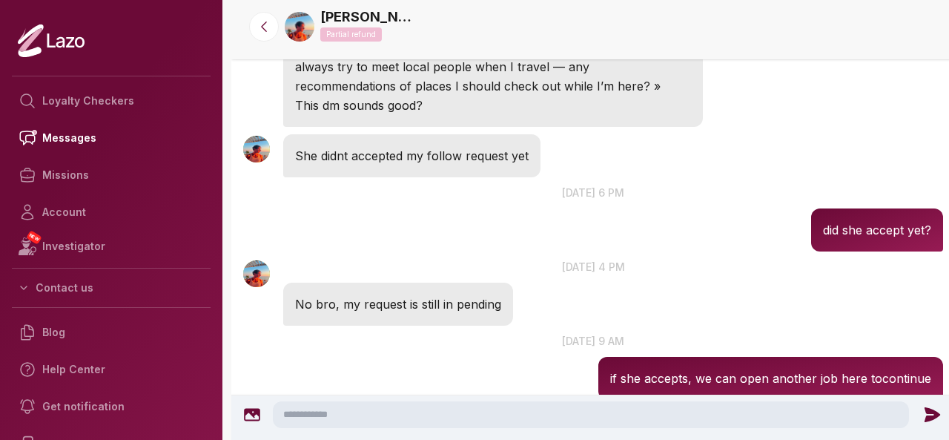
scroll to position [3011, 0]
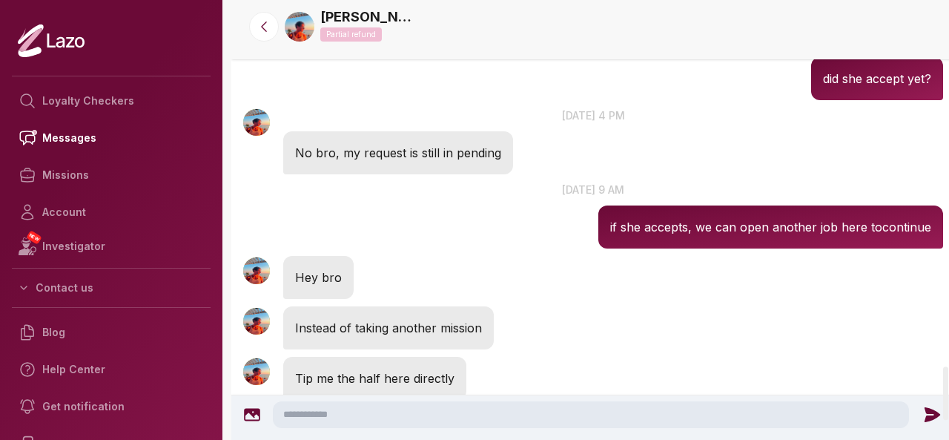
click at [497, 417] on textarea at bounding box center [591, 414] width 636 height 27
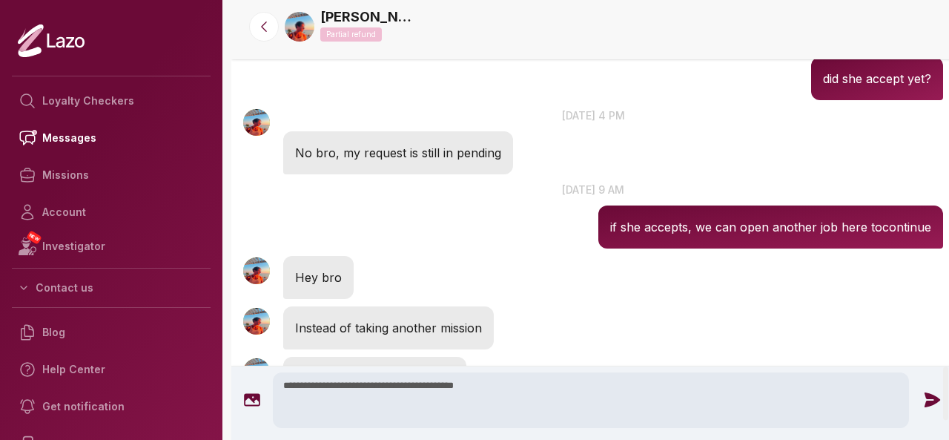
type textarea "**********"
click at [933, 406] on icon at bounding box center [931, 400] width 19 height 19
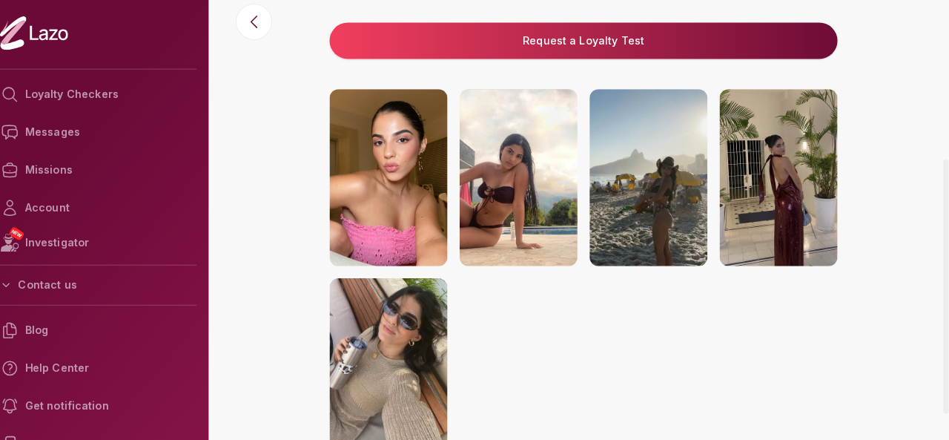
scroll to position [218, 0]
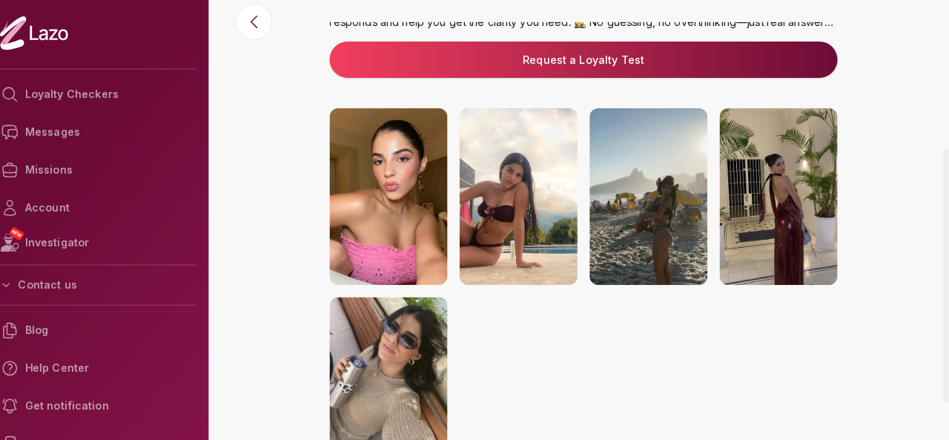
click at [385, 369] on img at bounding box center [399, 386] width 116 height 173
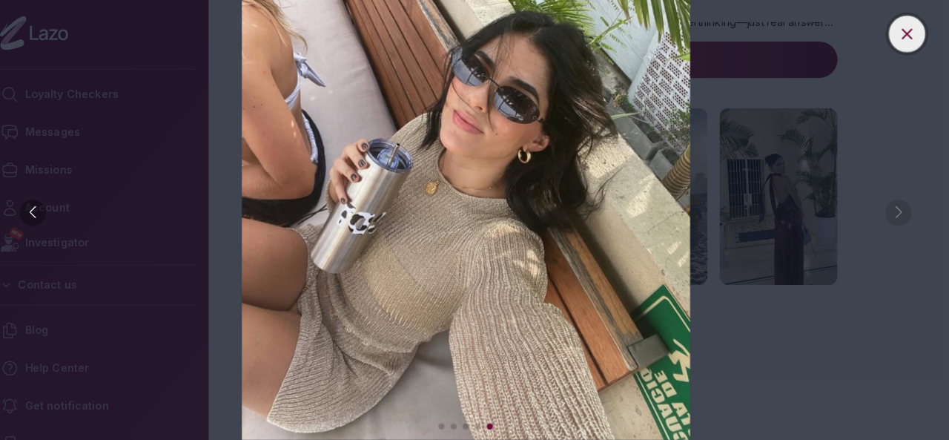
click at [905, 53] on button at bounding box center [908, 42] width 36 height 36
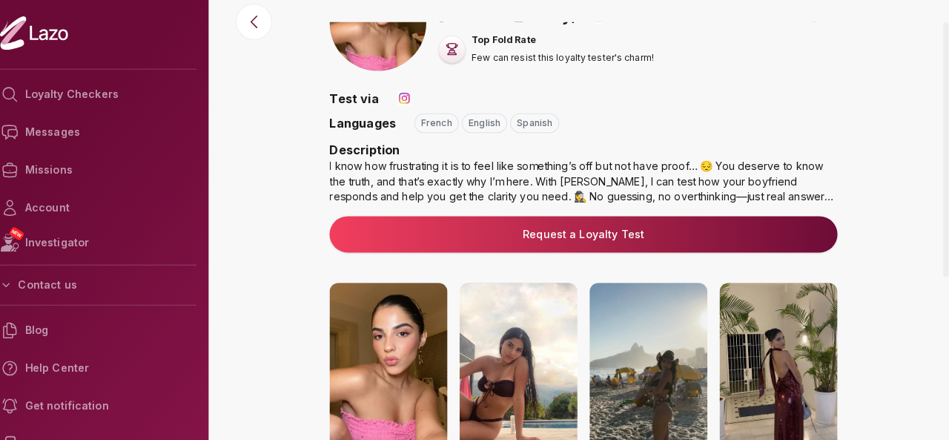
scroll to position [0, 0]
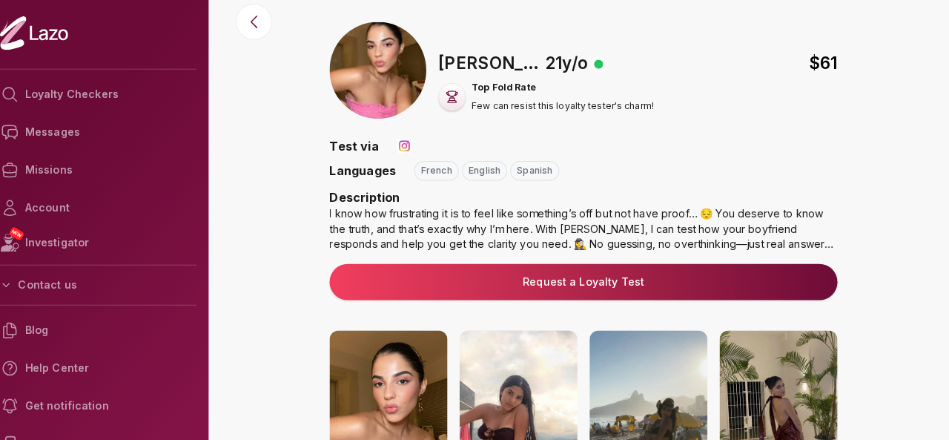
click at [479, 111] on div "Top Fold Rate Few can resist this loyalty tester's charm!" at bounding box center [643, 103] width 391 height 30
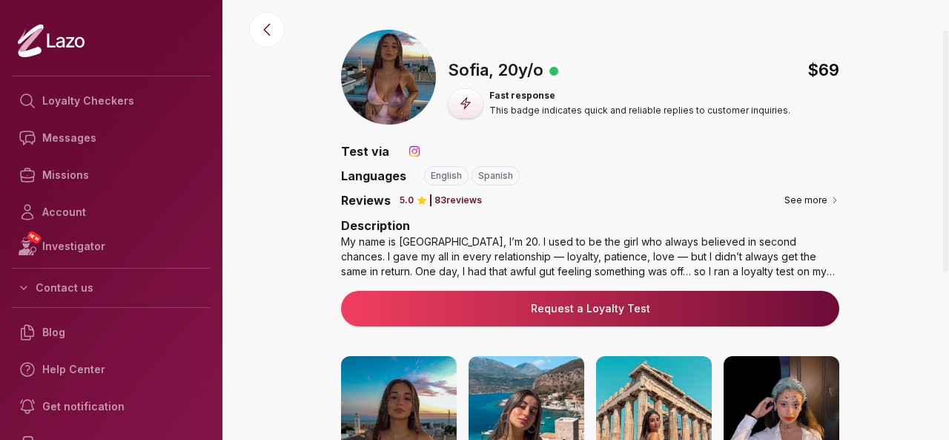
click at [394, 61] on img at bounding box center [388, 77] width 95 height 95
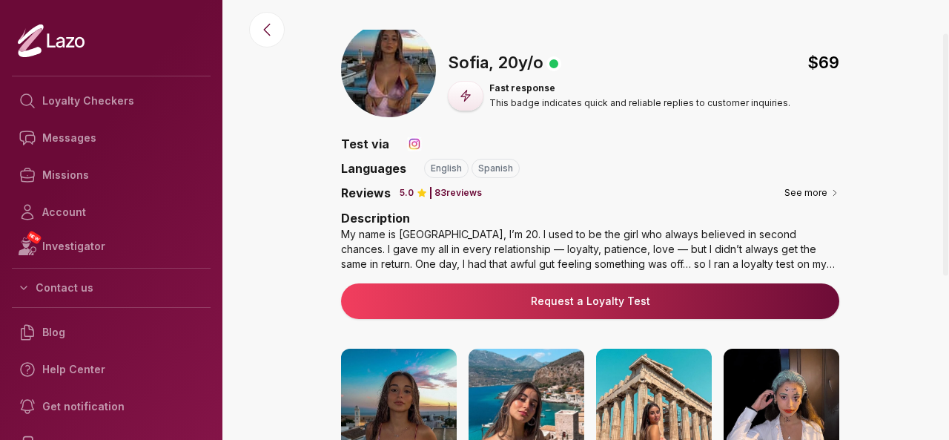
scroll to position [6, 0]
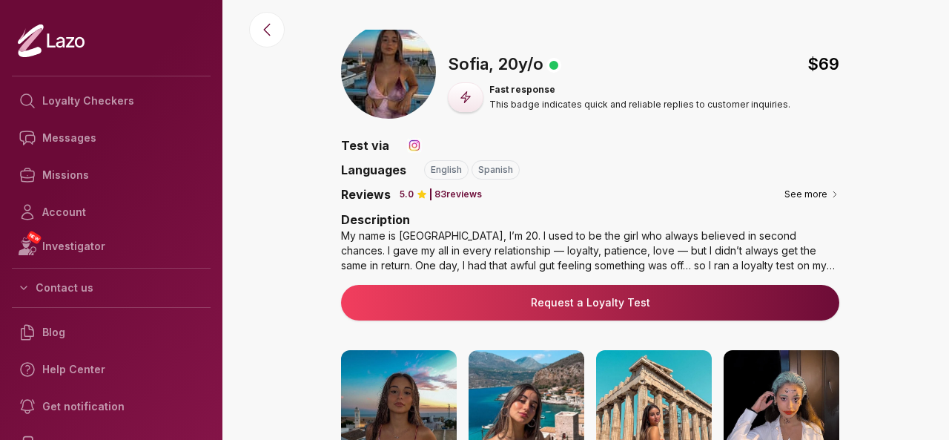
click at [613, 308] on link "Request a Loyalty Test" at bounding box center [590, 302] width 474 height 15
click at [594, 292] on button "Request a Loyalty Test" at bounding box center [590, 303] width 498 height 36
click at [660, 294] on button "Request a Loyalty Test" at bounding box center [590, 303] width 498 height 36
click at [414, 299] on link "Request a Loyalty Test" at bounding box center [590, 302] width 474 height 15
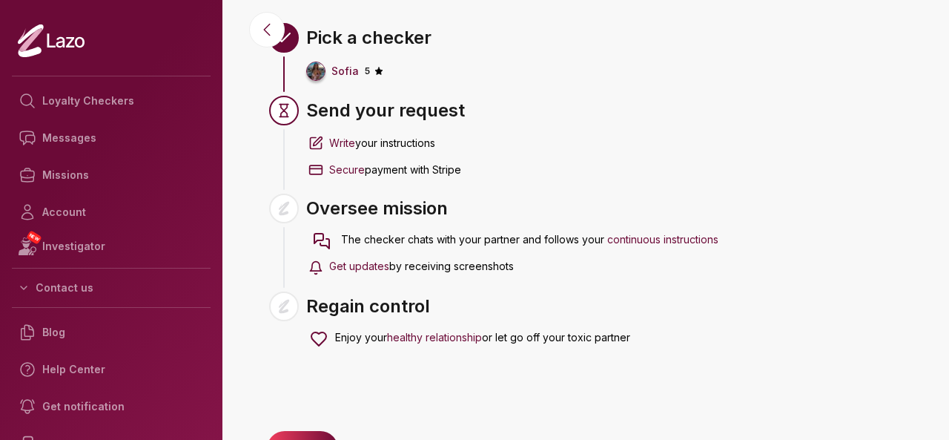
scroll to position [98, 0]
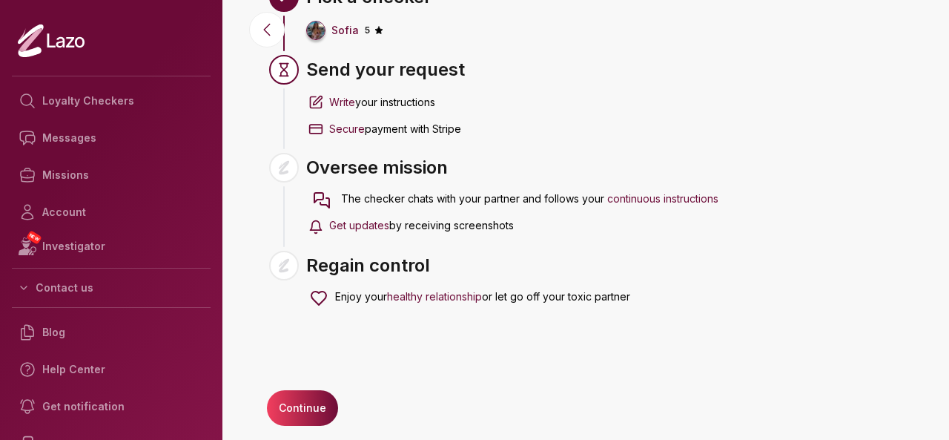
click at [302, 416] on button "Continue" at bounding box center [302, 408] width 71 height 36
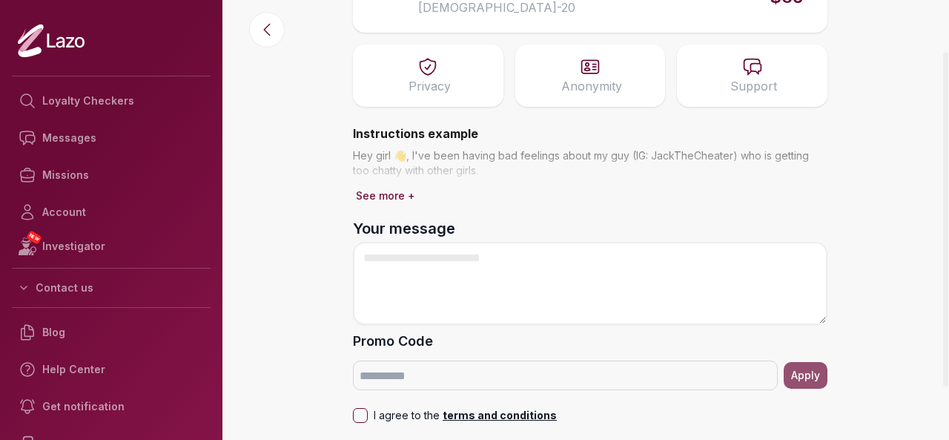
scroll to position [105, 0]
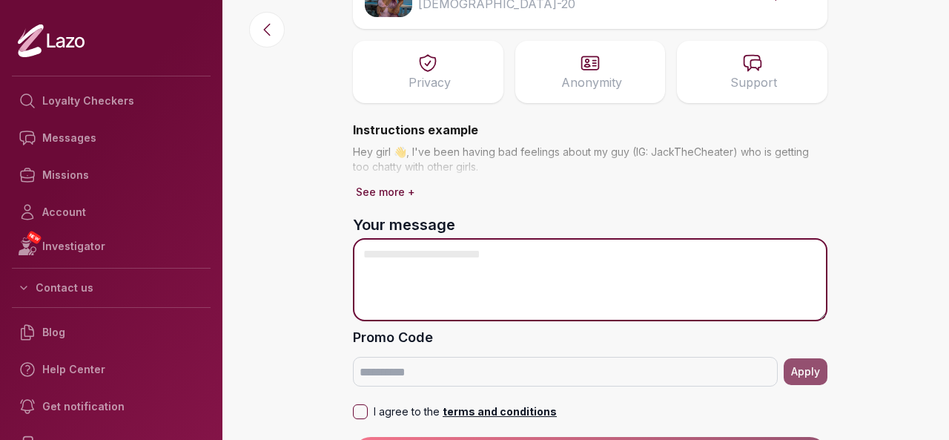
click at [565, 293] on textarea "Your message" at bounding box center [590, 279] width 474 height 83
paste textarea "**********"
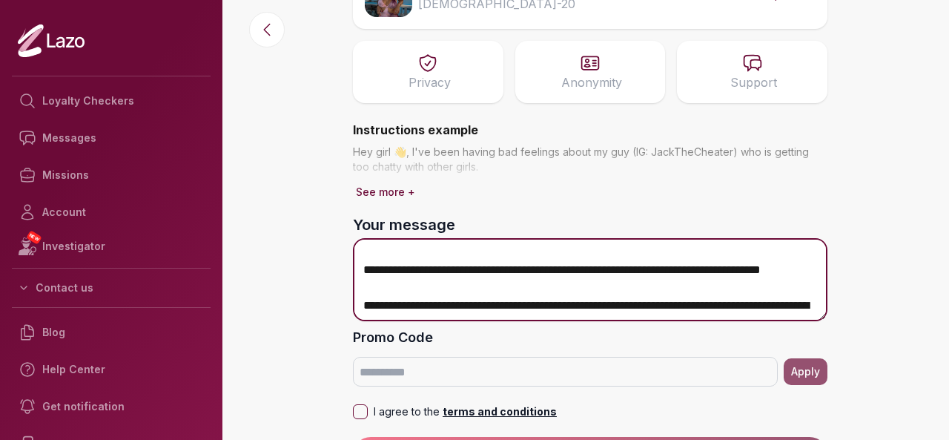
scroll to position [466, 0]
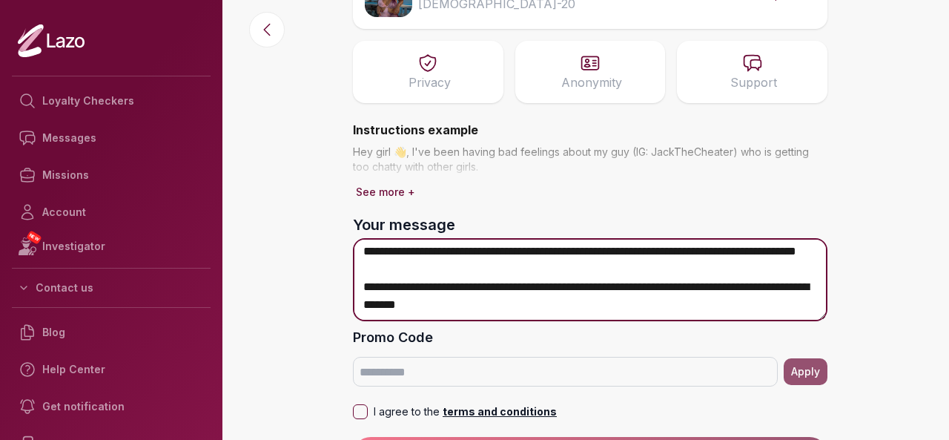
drag, startPoint x: 526, startPoint y: 284, endPoint x: 576, endPoint y: 302, distance: 52.8
click at [576, 302] on textarea "Your message" at bounding box center [590, 279] width 474 height 83
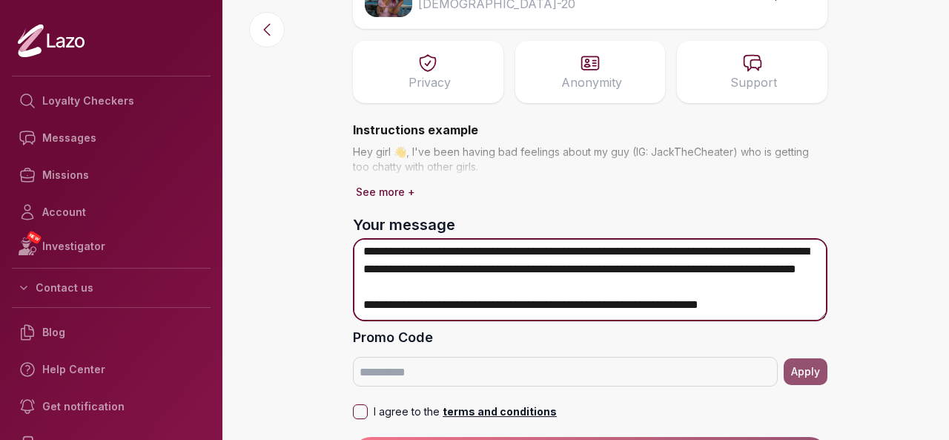
scroll to position [136, 0]
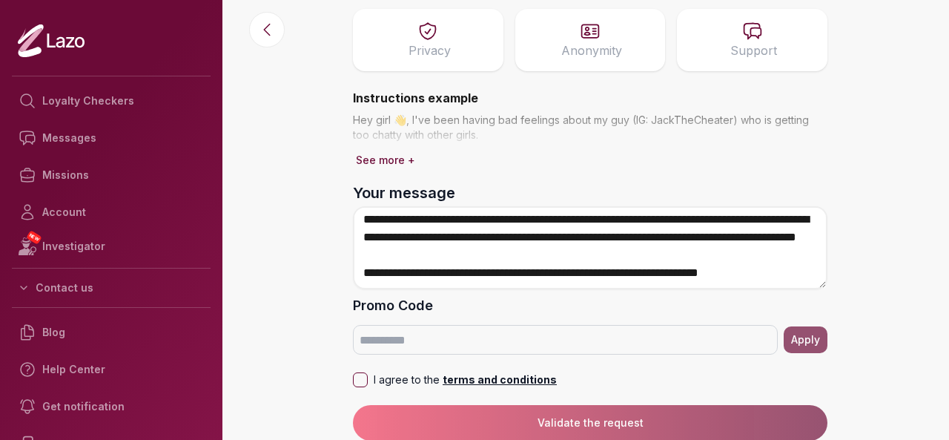
click at [357, 382] on button "I agree to the terms and conditions" at bounding box center [360, 379] width 15 height 15
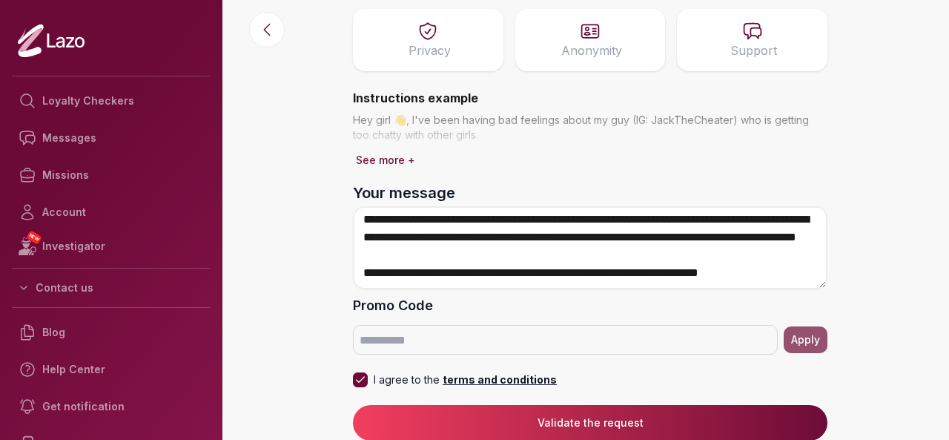
click at [566, 417] on button "Validate the request" at bounding box center [590, 423] width 474 height 36
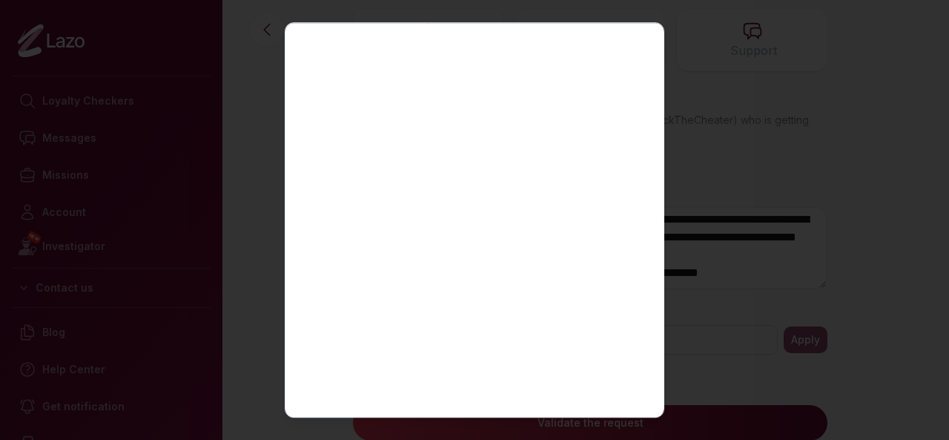
scroll to position [0, 0]
click at [628, 42] on icon "button" at bounding box center [637, 47] width 18 height 18
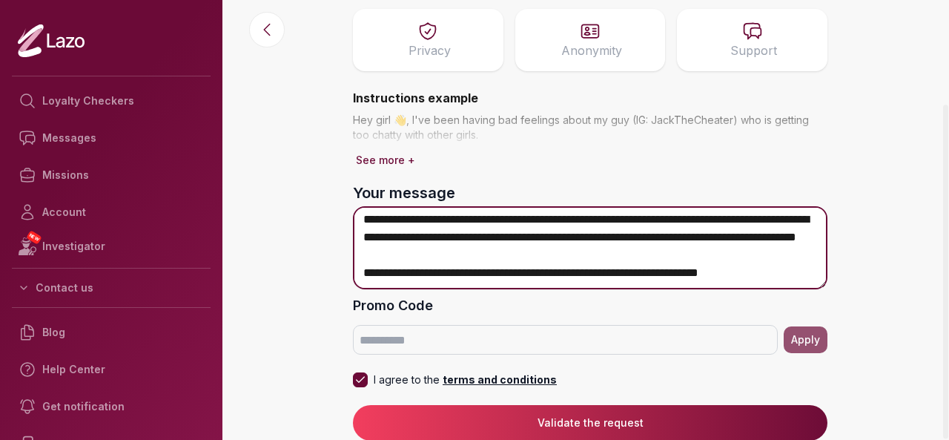
scroll to position [448, 0]
click at [422, 238] on textarea "Your message" at bounding box center [590, 247] width 474 height 83
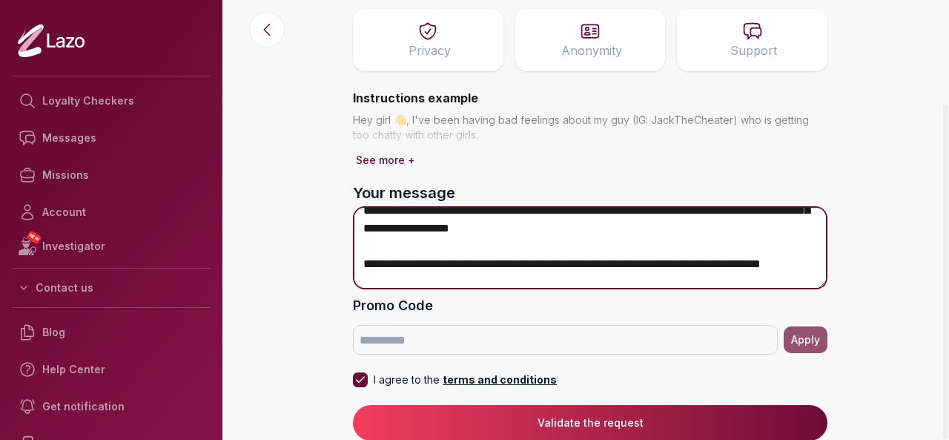
scroll to position [261, 0]
drag, startPoint x: 651, startPoint y: 260, endPoint x: 749, endPoint y: 263, distance: 97.9
click at [749, 263] on textarea "Your message" at bounding box center [590, 247] width 474 height 83
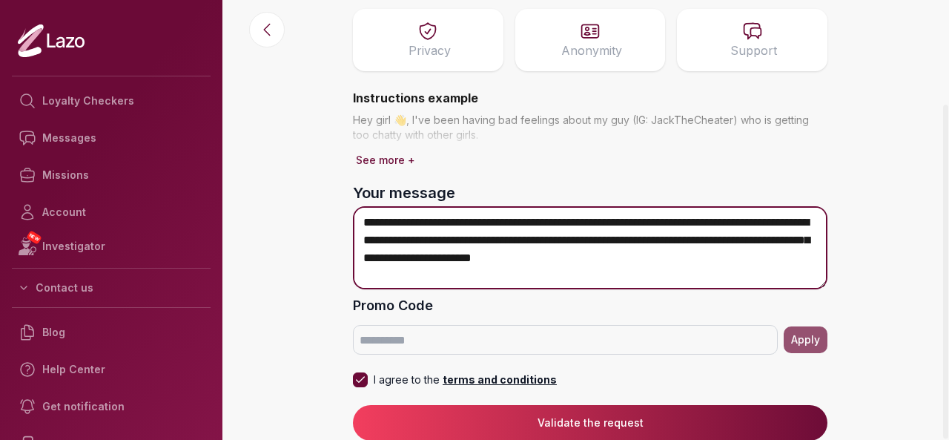
scroll to position [448, 0]
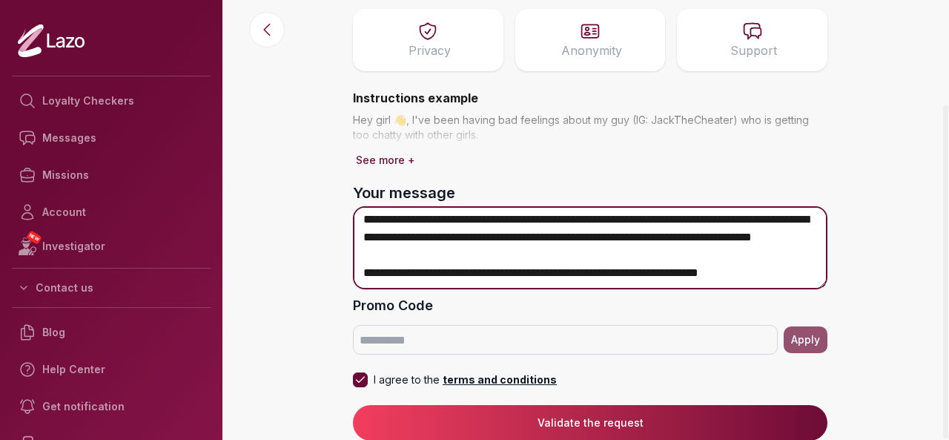
click at [794, 274] on textarea "Your message" at bounding box center [590, 247] width 474 height 83
type textarea "**********"
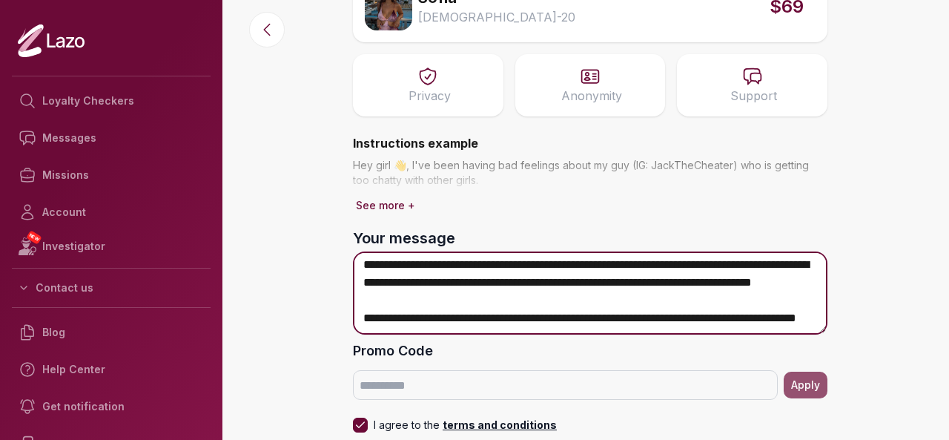
scroll to position [136, 0]
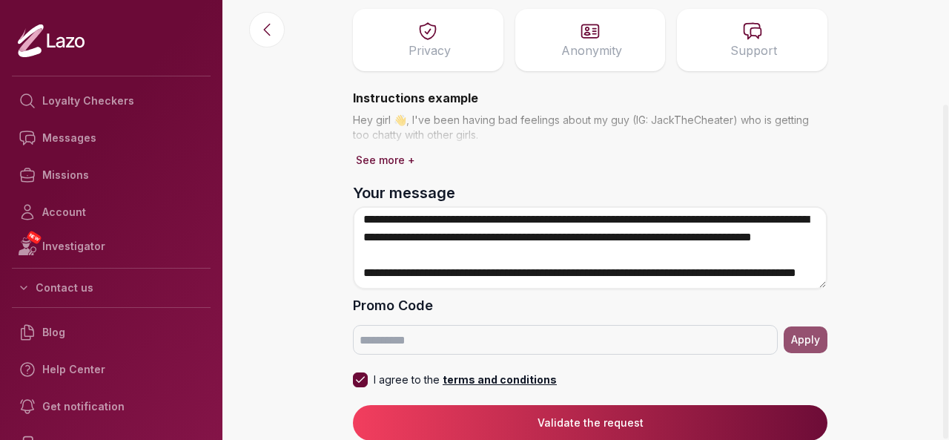
click at [623, 429] on button "Validate the request" at bounding box center [590, 423] width 474 height 36
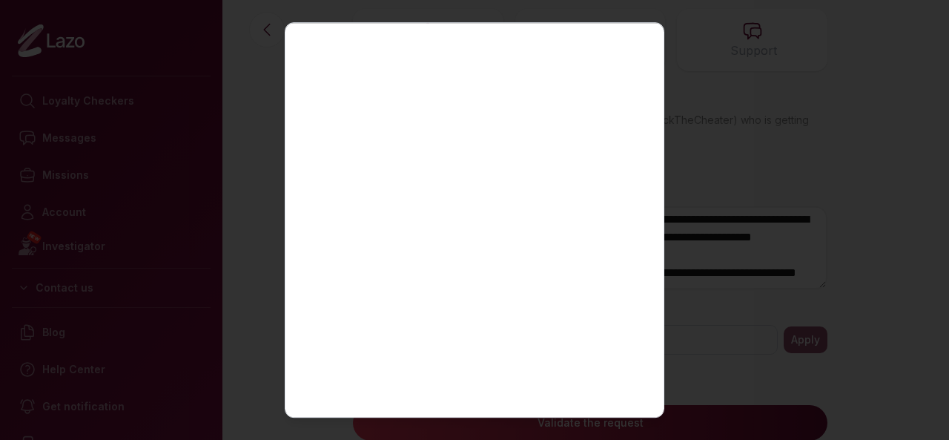
scroll to position [340, 0]
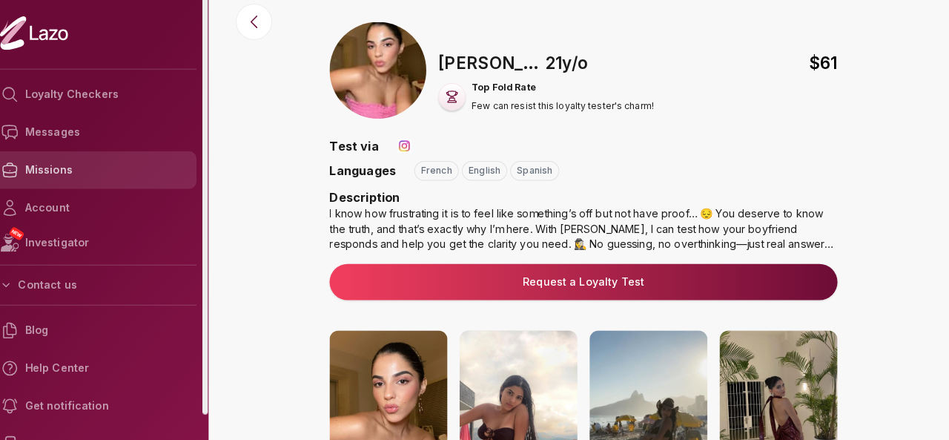
click at [102, 179] on link "Missions" at bounding box center [111, 174] width 199 height 37
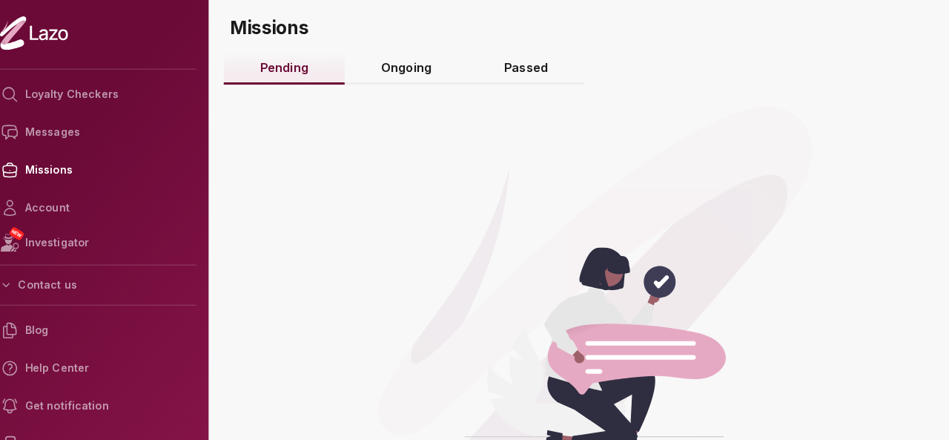
click at [426, 65] on link "Ongoing" at bounding box center [416, 75] width 121 height 32
click at [415, 82] on link "Ongoing" at bounding box center [416, 75] width 121 height 32
click at [310, 84] on link "Pending" at bounding box center [296, 75] width 119 height 32
click at [535, 73] on link "Passed" at bounding box center [534, 75] width 114 height 32
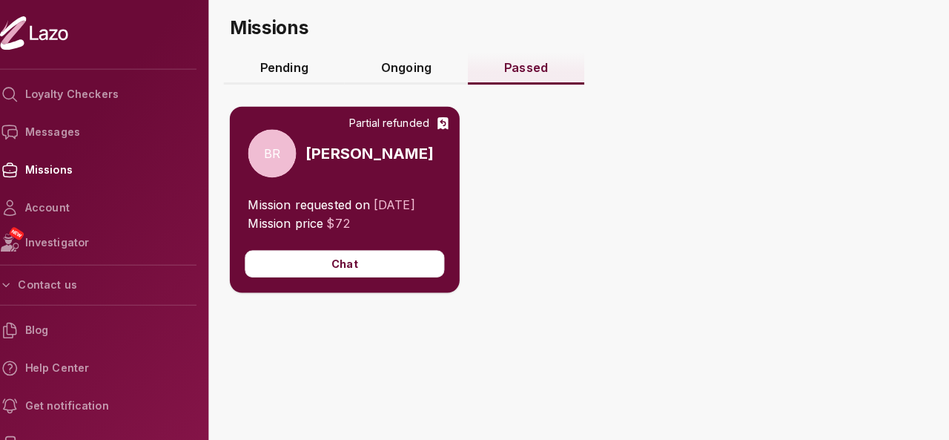
click at [297, 71] on link "Pending" at bounding box center [296, 75] width 119 height 32
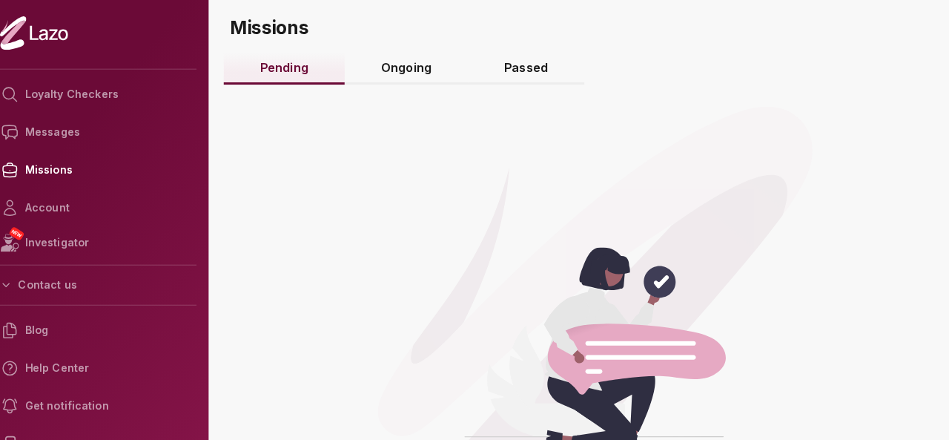
click at [408, 85] on link "Ongoing" at bounding box center [416, 75] width 121 height 32
click at [523, 79] on link "Passed" at bounding box center [534, 75] width 114 height 32
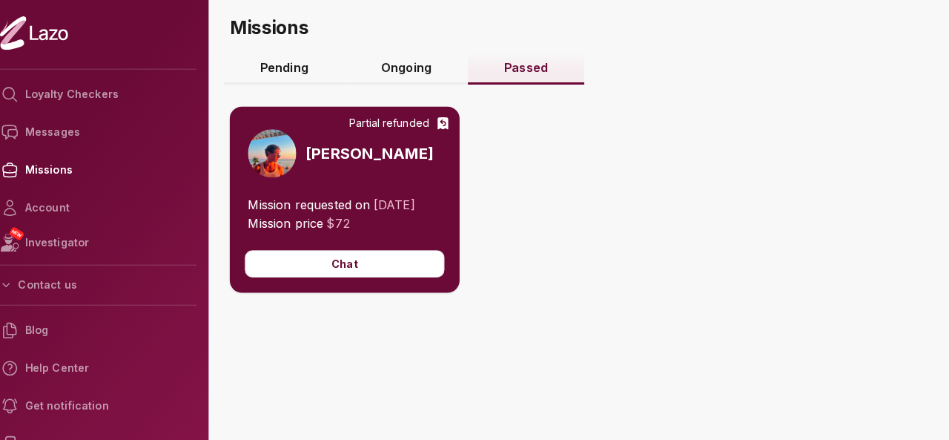
click at [291, 73] on link "Pending" at bounding box center [296, 75] width 119 height 32
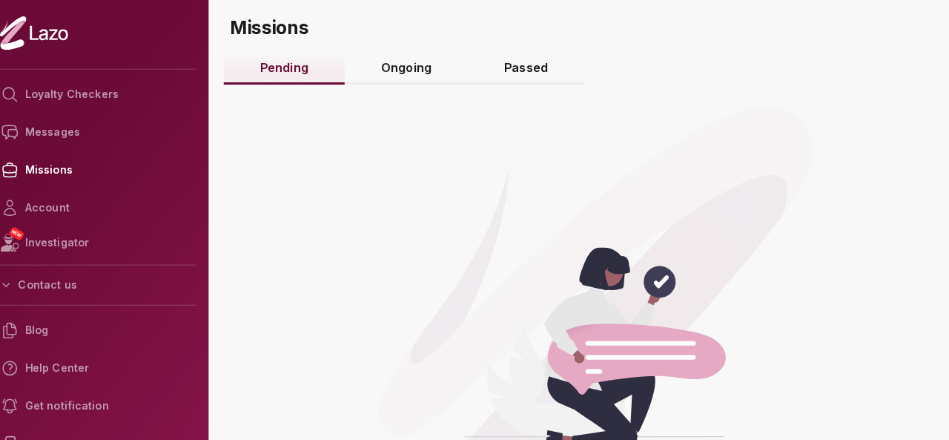
click at [422, 75] on link "Ongoing" at bounding box center [416, 75] width 121 height 32
click at [308, 71] on link "Pending" at bounding box center [296, 75] width 119 height 32
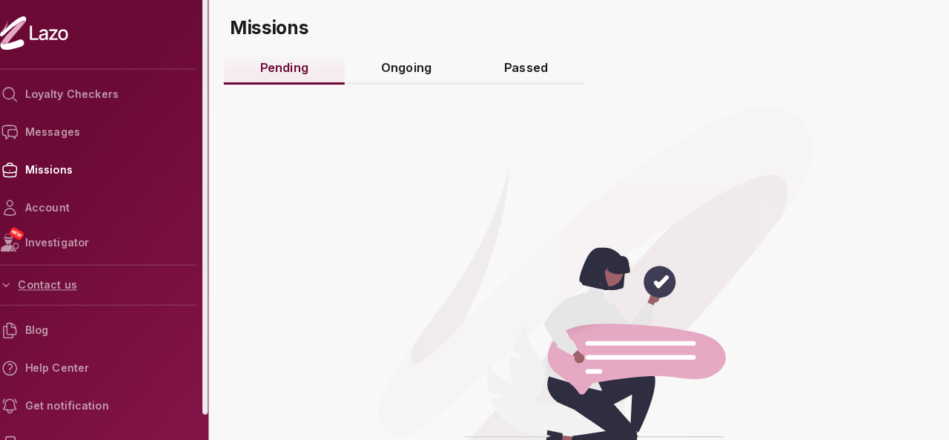
click at [73, 283] on button "Contact us" at bounding box center [111, 287] width 199 height 27
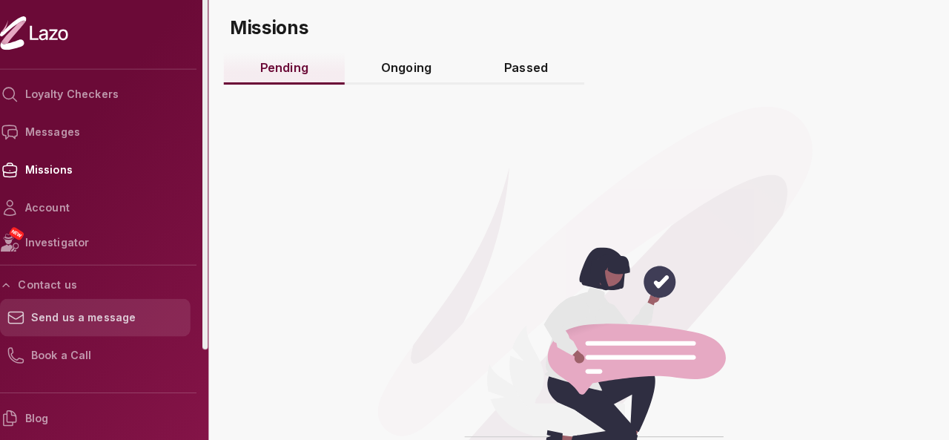
click at [113, 319] on link "Send us a message" at bounding box center [111, 319] width 187 height 37
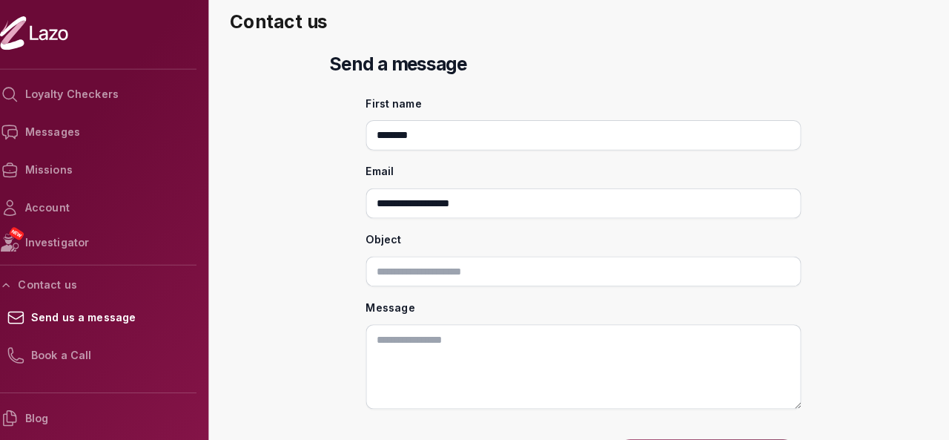
click at [560, 279] on input "Object" at bounding box center [590, 274] width 427 height 30
type input "**********"
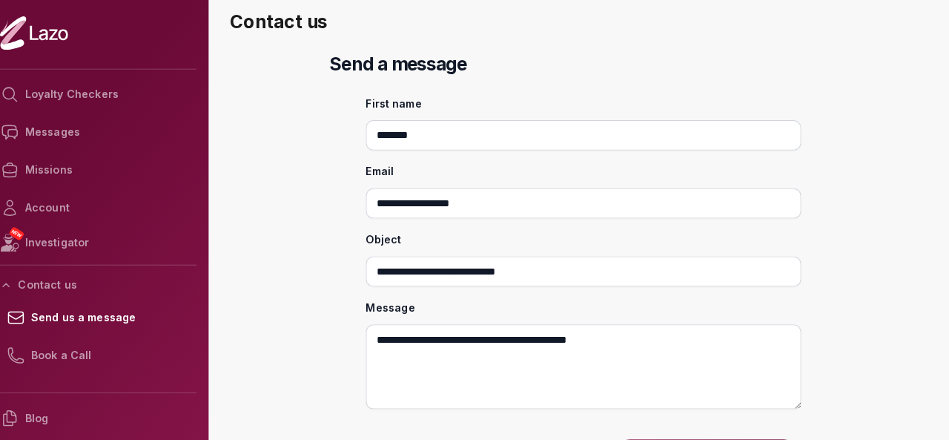
type textarea "**********"
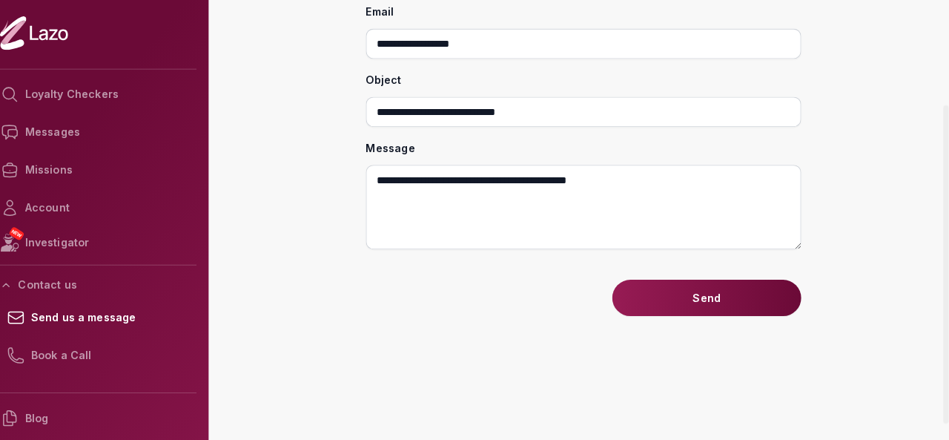
scroll to position [156, 0]
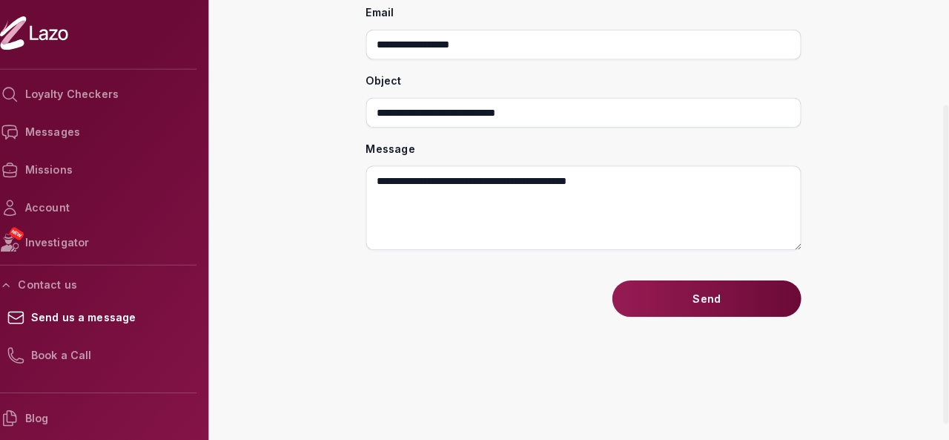
click at [653, 293] on button "Send" at bounding box center [710, 301] width 185 height 36
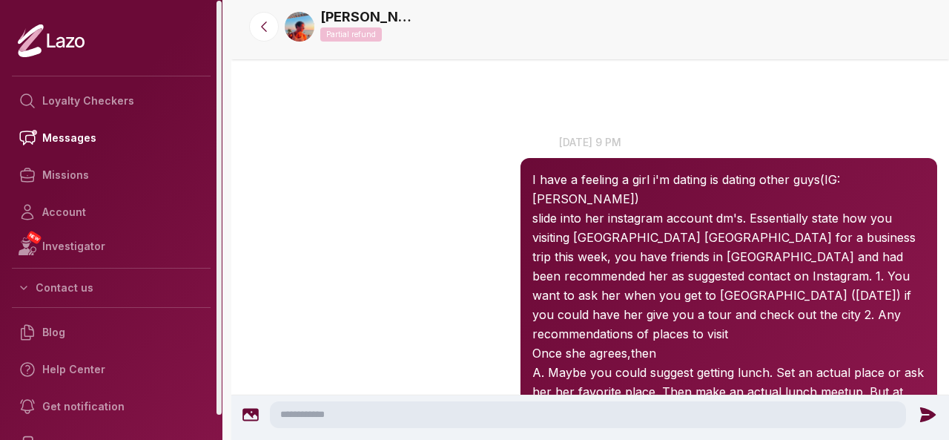
scroll to position [3062, 0]
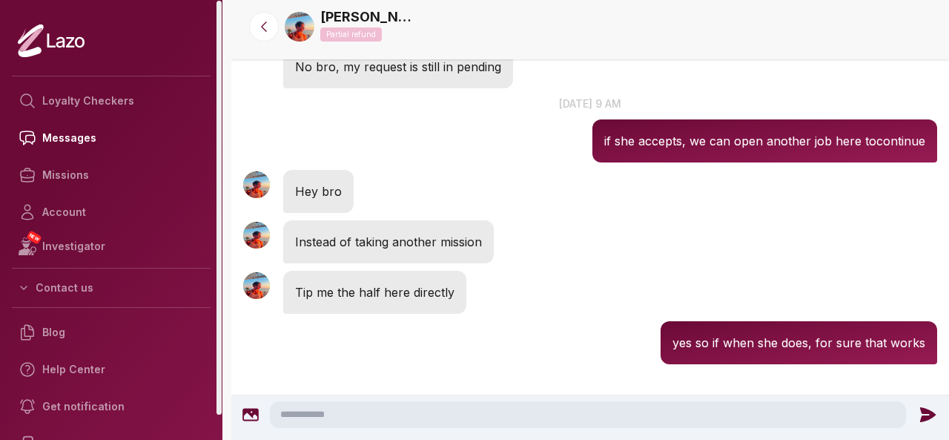
scroll to position [2184, 0]
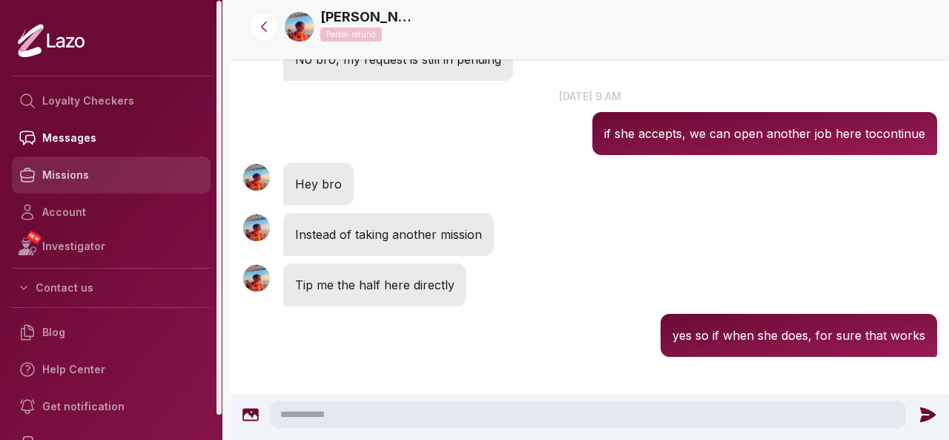
click at [60, 179] on link "Missions" at bounding box center [111, 174] width 199 height 37
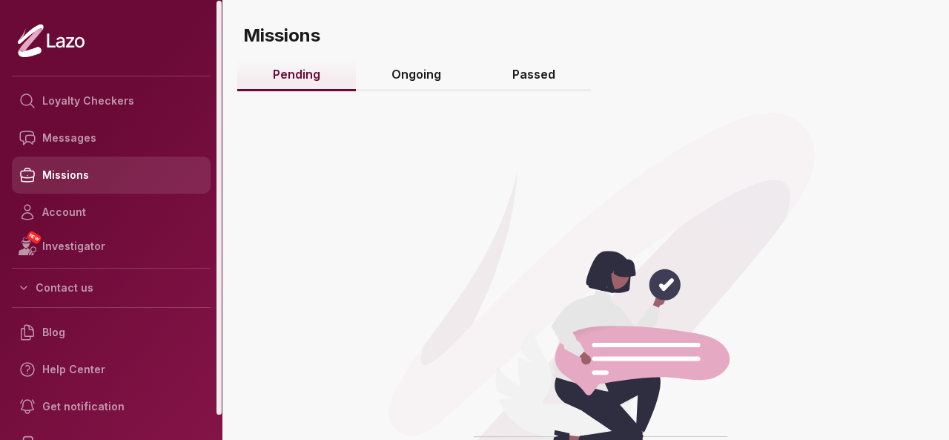
click at [72, 177] on link "Missions" at bounding box center [111, 174] width 199 height 37
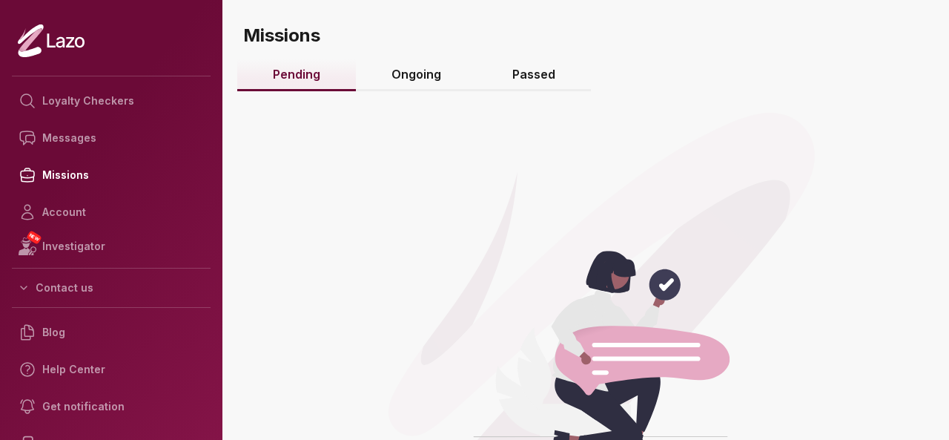
click at [422, 67] on link "Ongoing" at bounding box center [416, 75] width 121 height 32
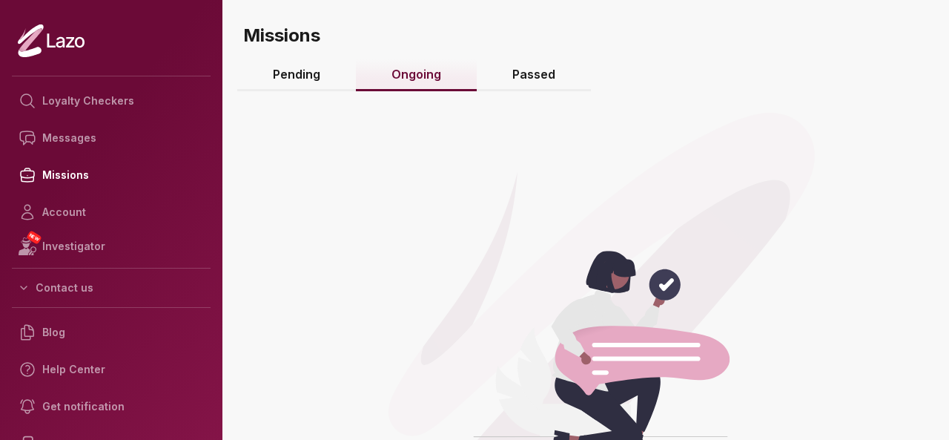
click at [305, 82] on link "Pending" at bounding box center [296, 75] width 119 height 32
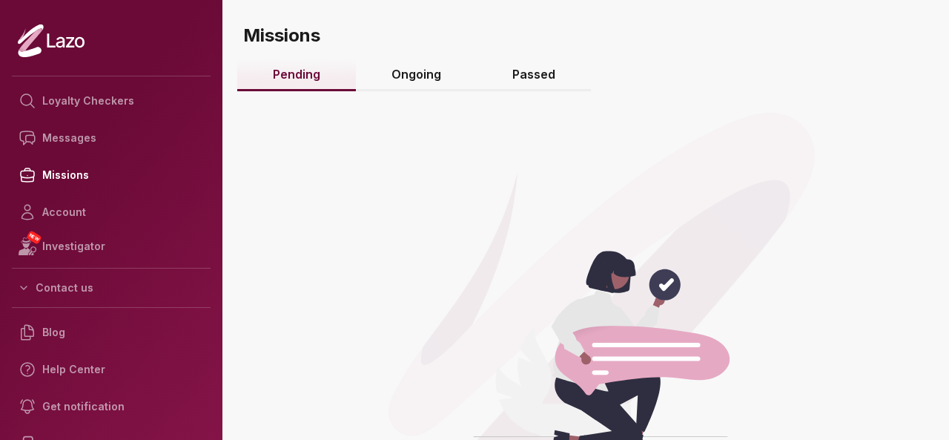
click at [437, 72] on link "Ongoing" at bounding box center [416, 75] width 121 height 32
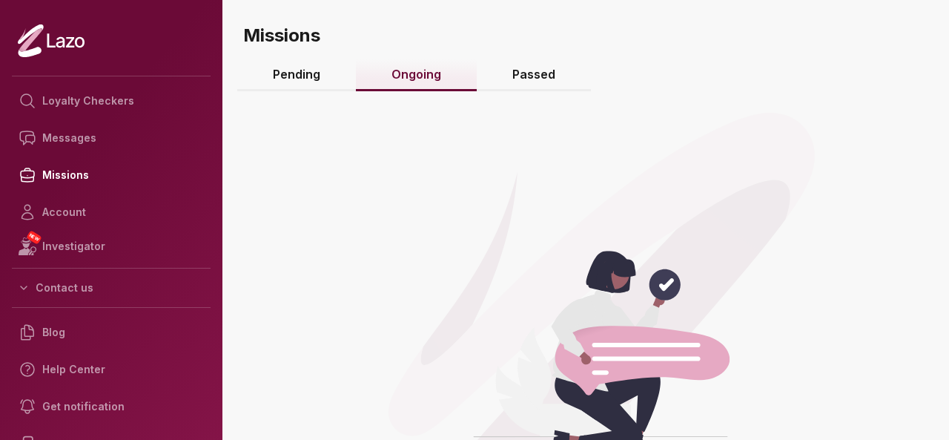
click at [523, 70] on link "Passed" at bounding box center [534, 75] width 114 height 32
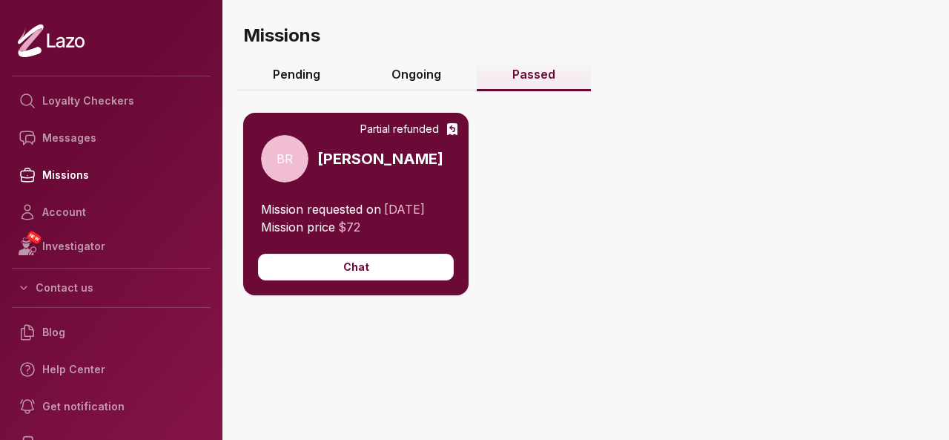
click at [319, 76] on link "Pending" at bounding box center [296, 75] width 119 height 32
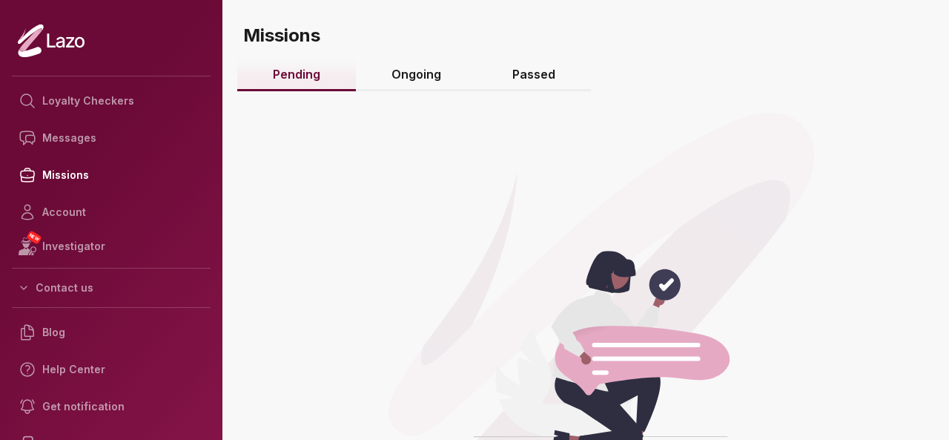
click at [380, 78] on link "Ongoing" at bounding box center [416, 75] width 121 height 32
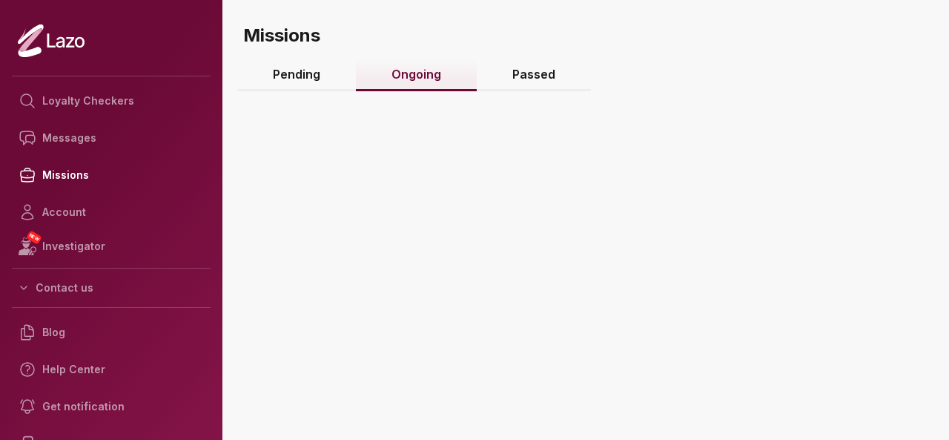
click at [401, 81] on link "Ongoing" at bounding box center [416, 75] width 121 height 32
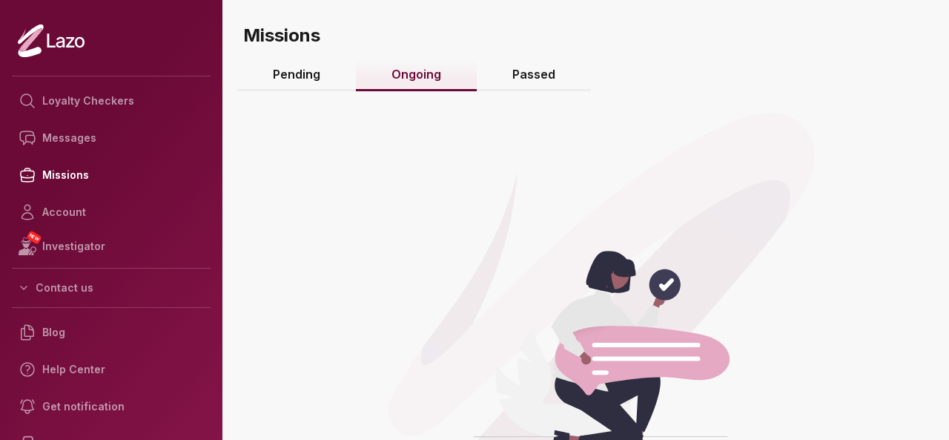
click at [549, 79] on link "Passed" at bounding box center [534, 75] width 114 height 32
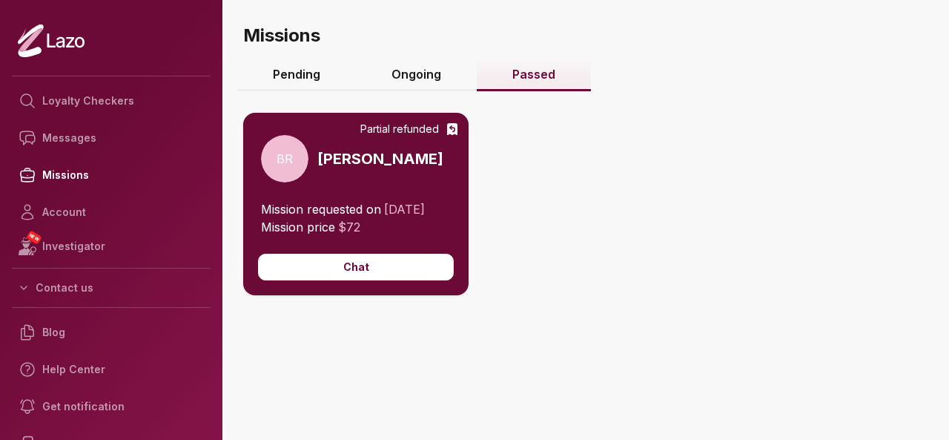
click at [304, 86] on link "Pending" at bounding box center [296, 75] width 119 height 32
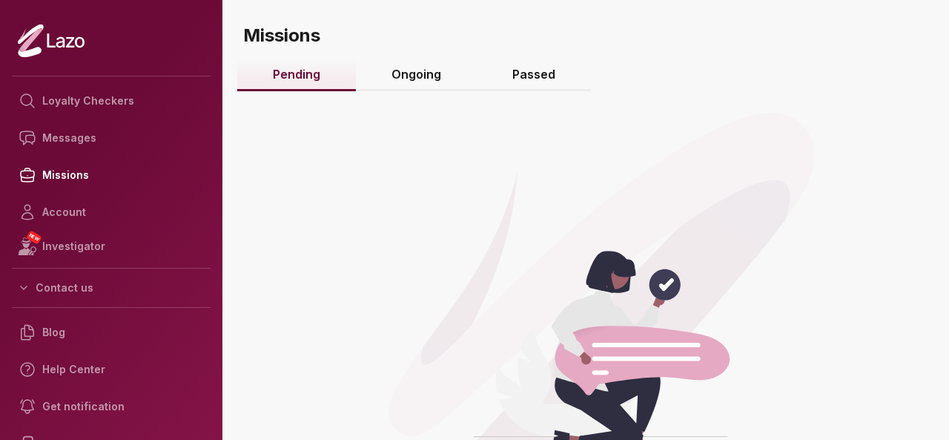
click at [434, 79] on link "Ongoing" at bounding box center [416, 75] width 121 height 32
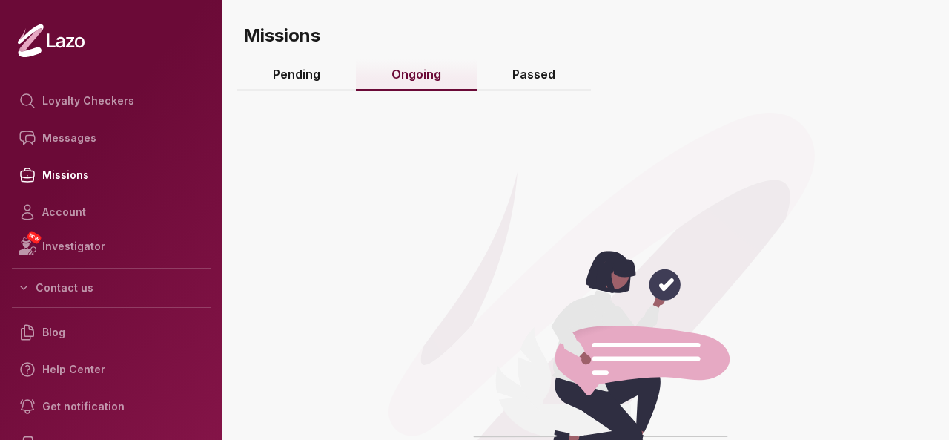
click at [536, 81] on link "Passed" at bounding box center [534, 75] width 114 height 32
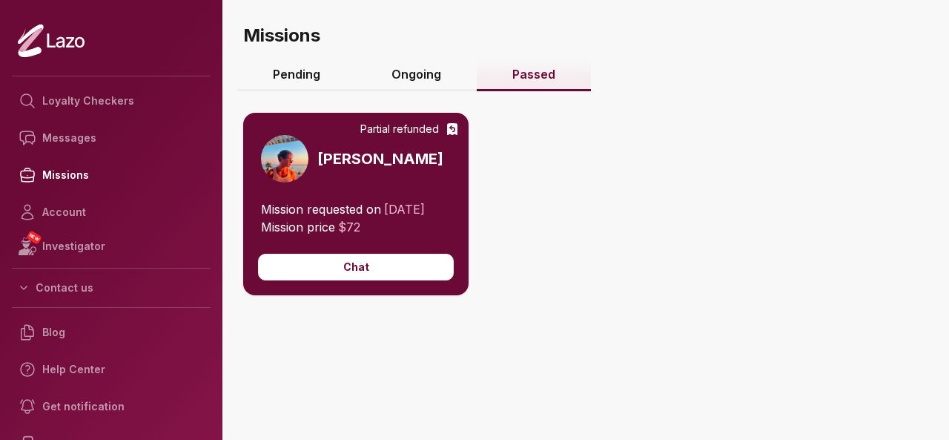
click at [293, 82] on link "Pending" at bounding box center [296, 75] width 119 height 32
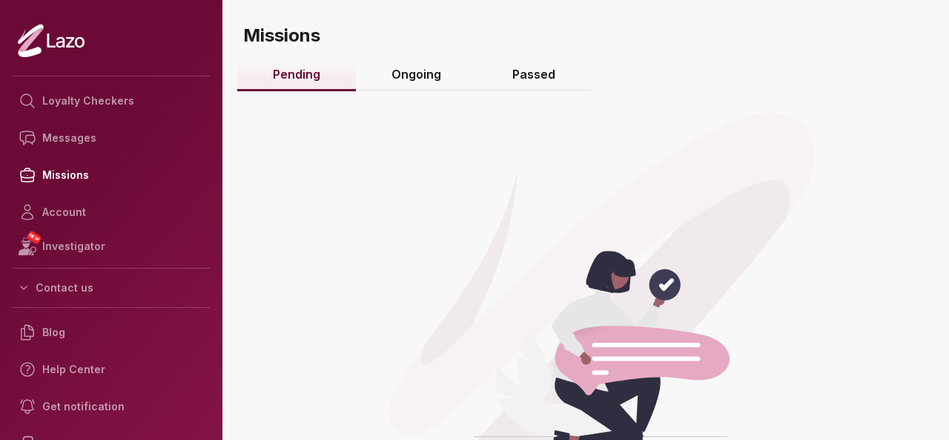
click at [293, 82] on link "Pending" at bounding box center [296, 75] width 119 height 32
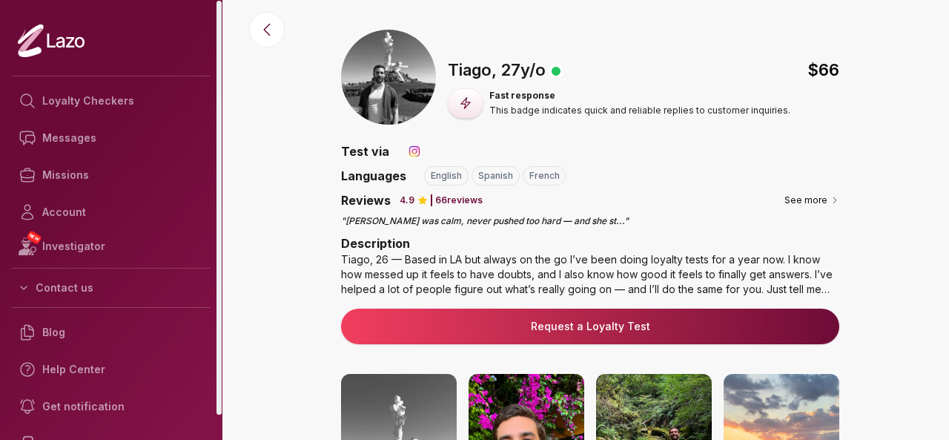
scroll to position [19, 0]
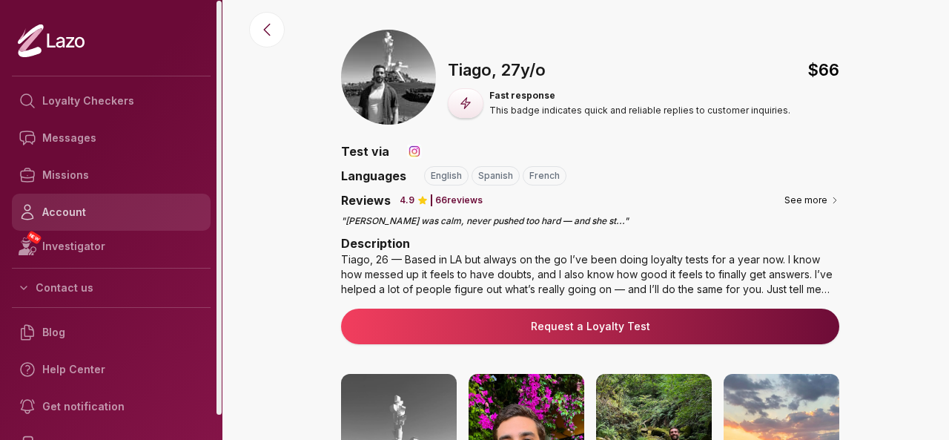
click at [77, 223] on link "Account" at bounding box center [111, 211] width 199 height 37
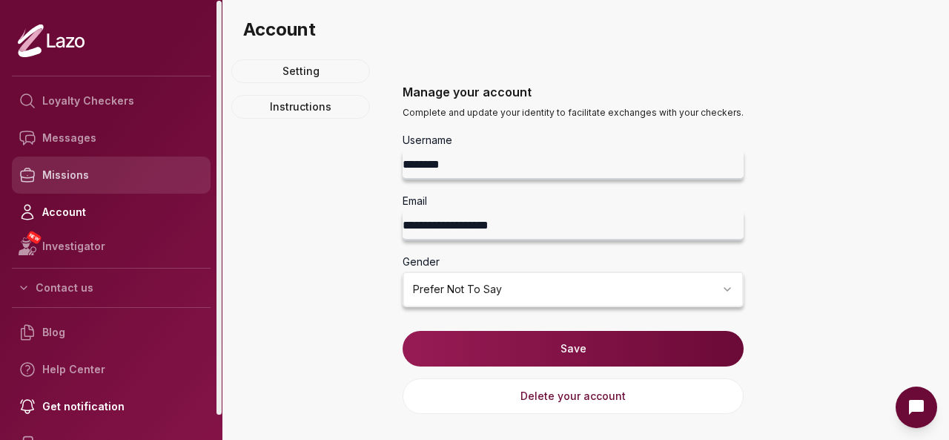
click at [92, 169] on link "Missions" at bounding box center [111, 174] width 199 height 37
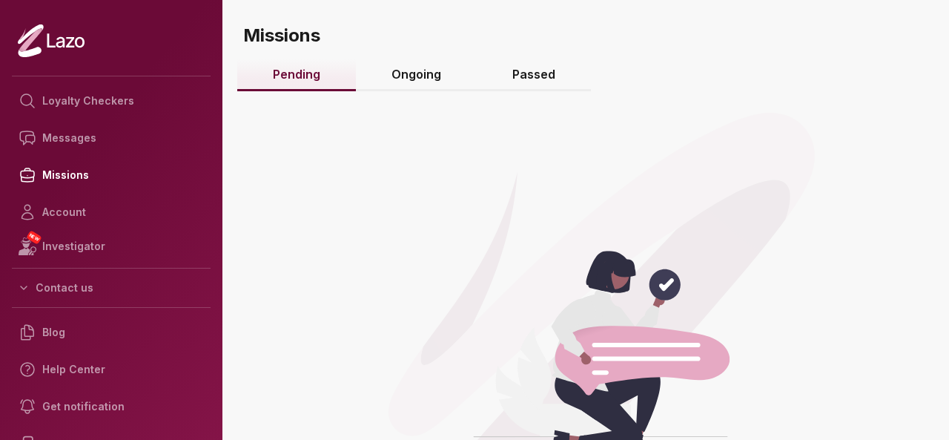
click at [429, 75] on link "Ongoing" at bounding box center [416, 75] width 121 height 32
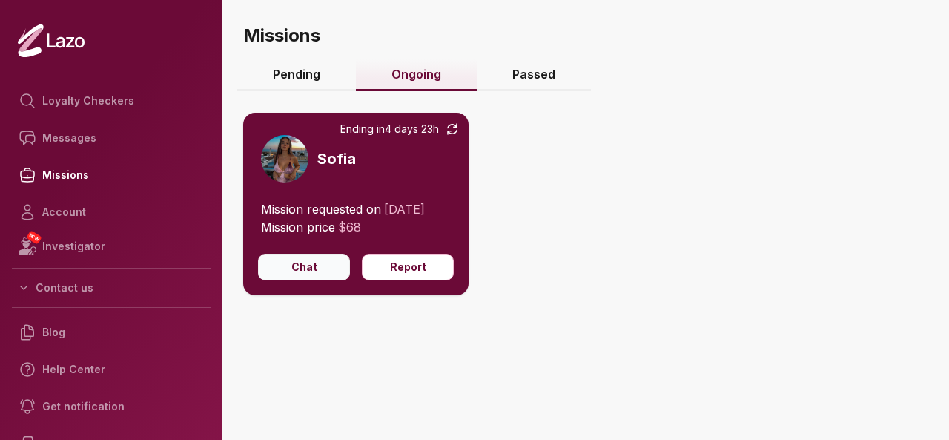
click at [293, 280] on button "Chat" at bounding box center [304, 267] width 92 height 27
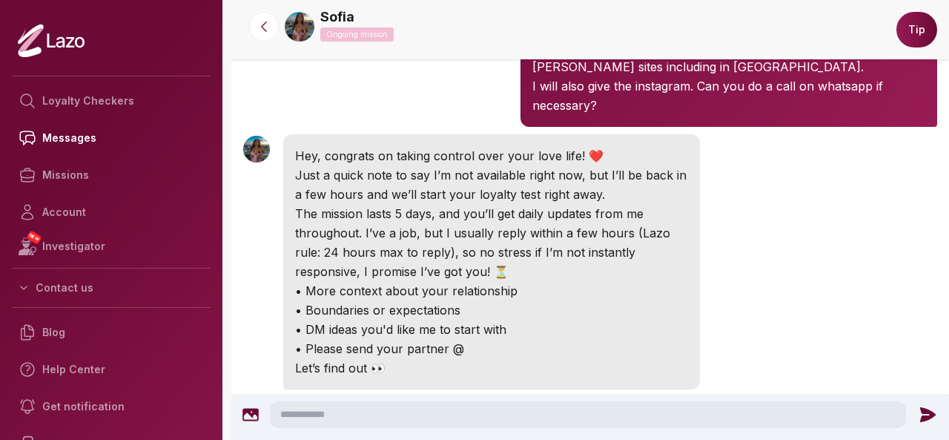
scroll to position [646, 0]
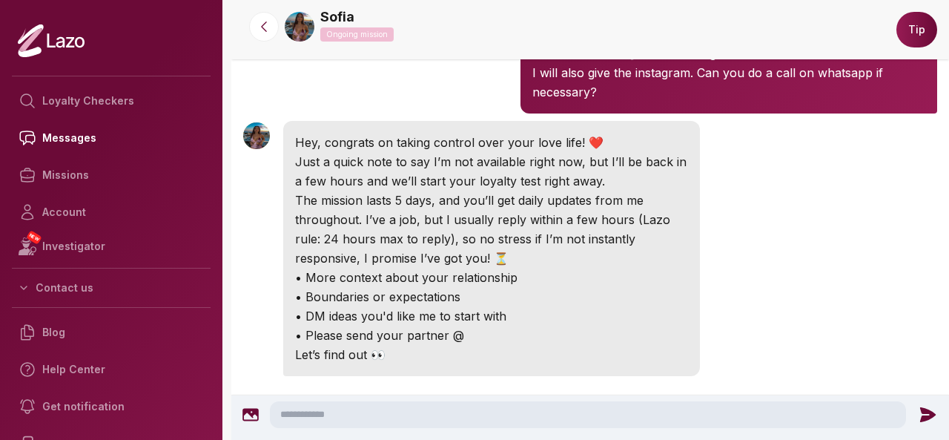
click at [529, 411] on textarea at bounding box center [588, 414] width 636 height 27
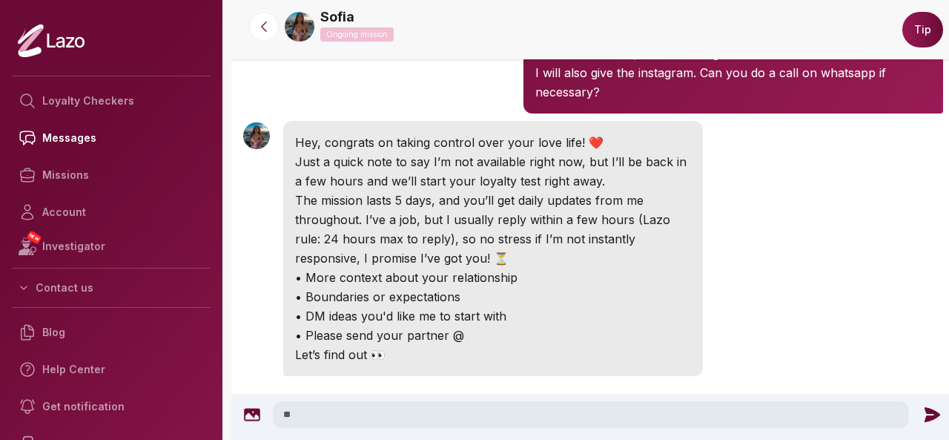
type textarea "*"
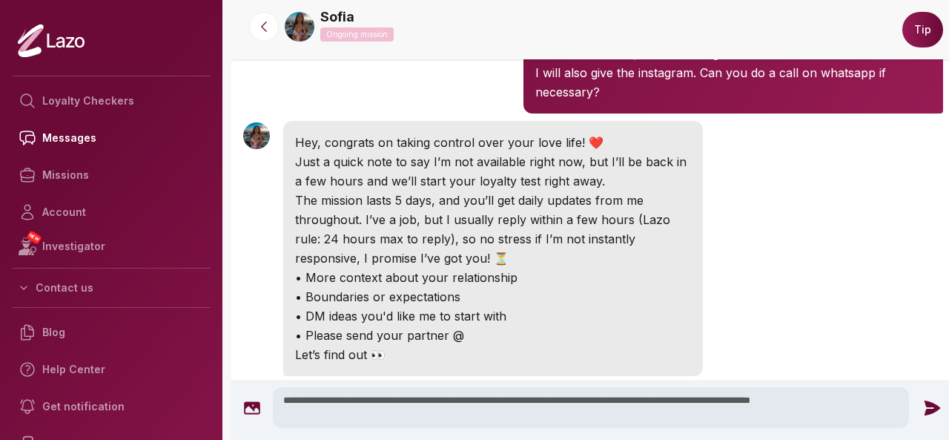
type textarea "**********"
click at [923, 414] on icon at bounding box center [931, 407] width 19 height 19
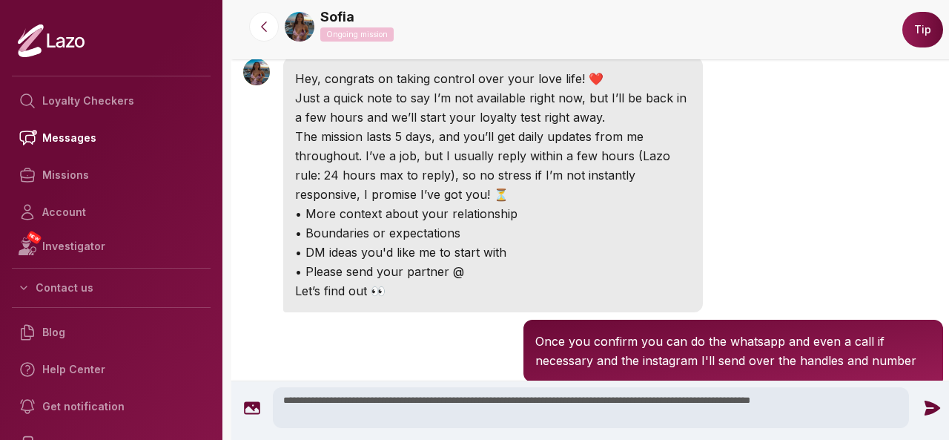
scroll to position [716, 0]
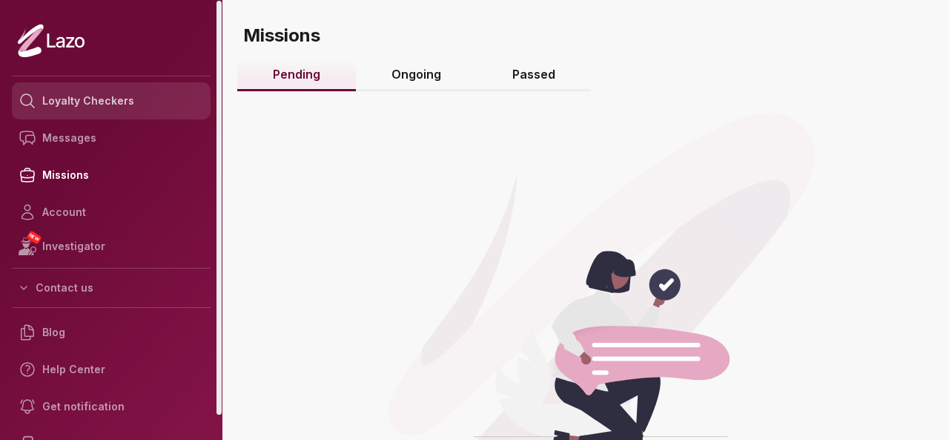
click at [99, 112] on link "Loyalty Checkers" at bounding box center [111, 100] width 199 height 37
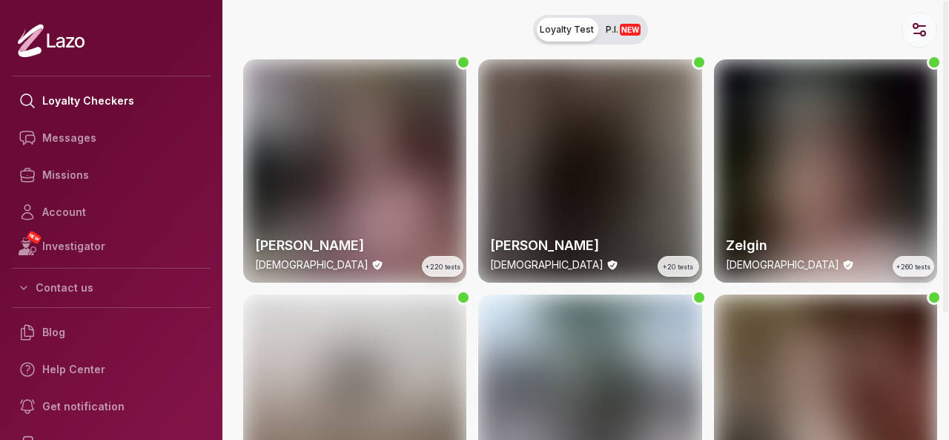
click at [921, 27] on icon "button" at bounding box center [919, 30] width 18 height 18
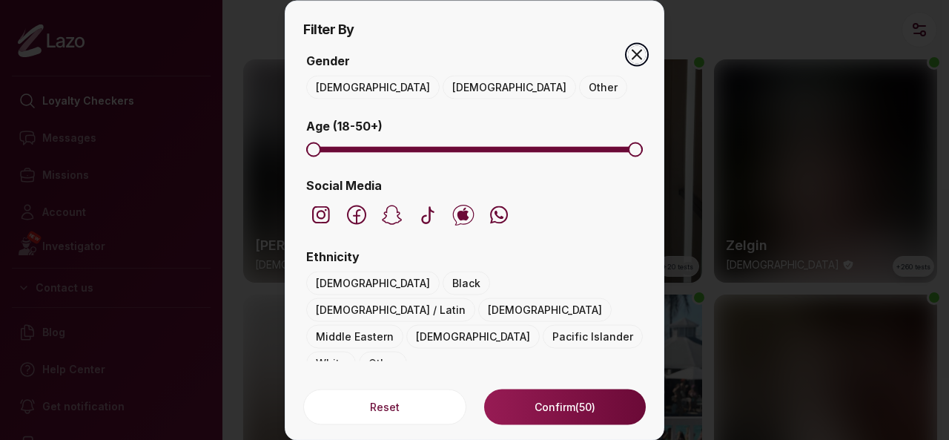
click at [641, 59] on icon "button" at bounding box center [637, 54] width 18 height 18
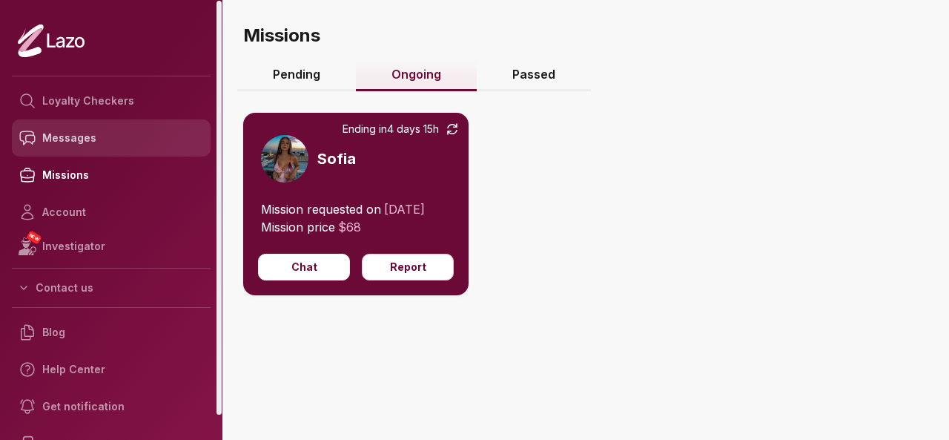
click at [103, 135] on link "Messages" at bounding box center [111, 137] width 199 height 37
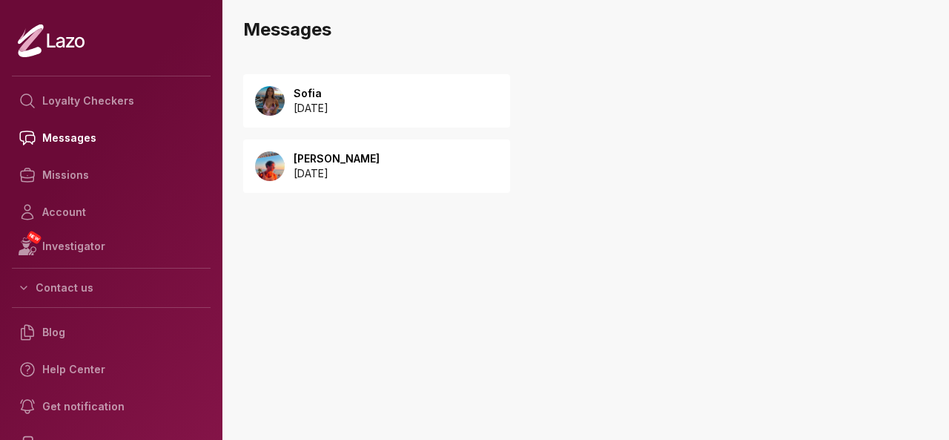
click at [328, 110] on p "[DATE]" at bounding box center [311, 108] width 35 height 15
click at [397, 156] on div "[PERSON_NAME] [DATE]" at bounding box center [376, 165] width 267 height 53
